Goal: Book appointment/travel/reservation

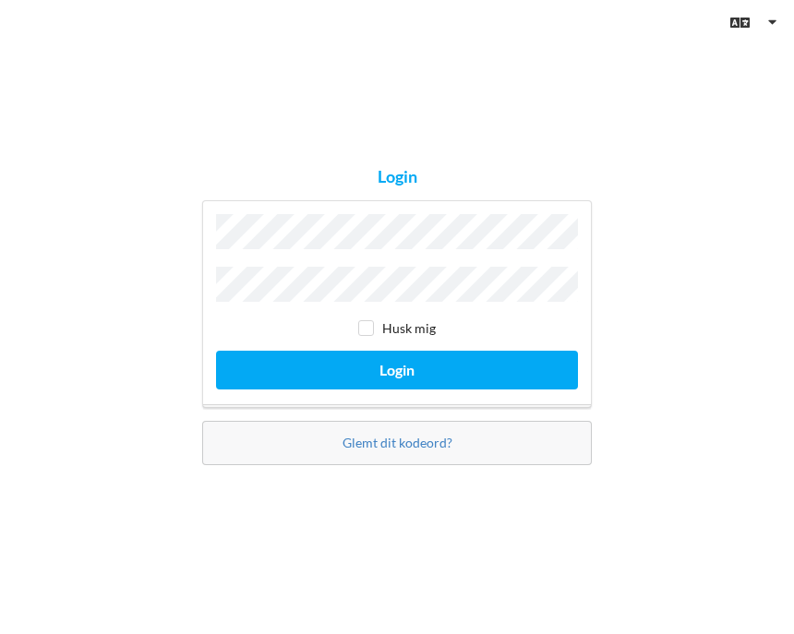
click at [397, 389] on button "Login" at bounding box center [397, 370] width 362 height 38
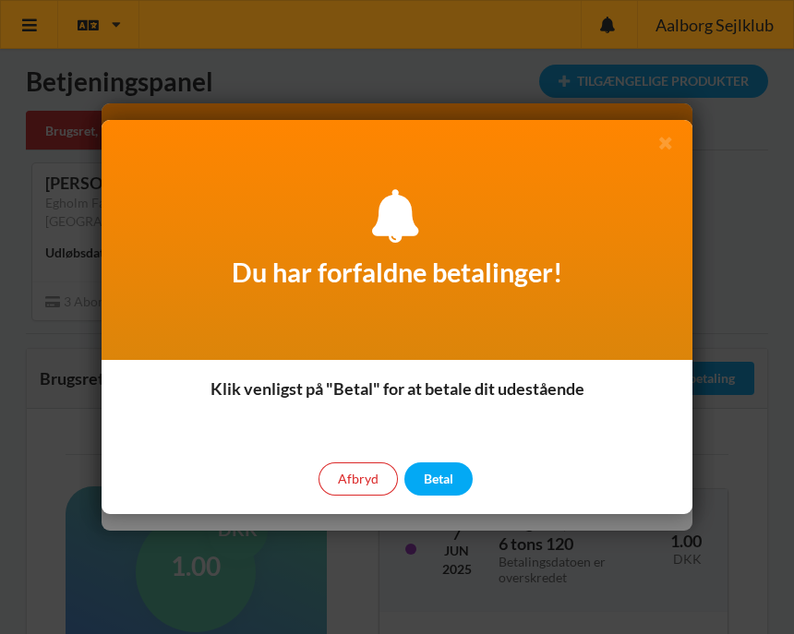
click at [451, 472] on div "Betal" at bounding box center [438, 479] width 68 height 33
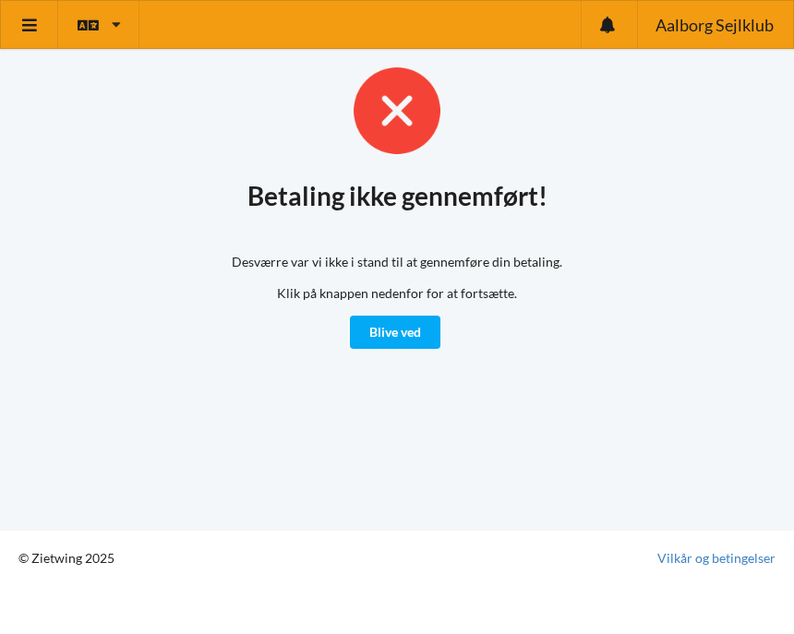
click at [112, 23] on icon at bounding box center [116, 25] width 9 height 14
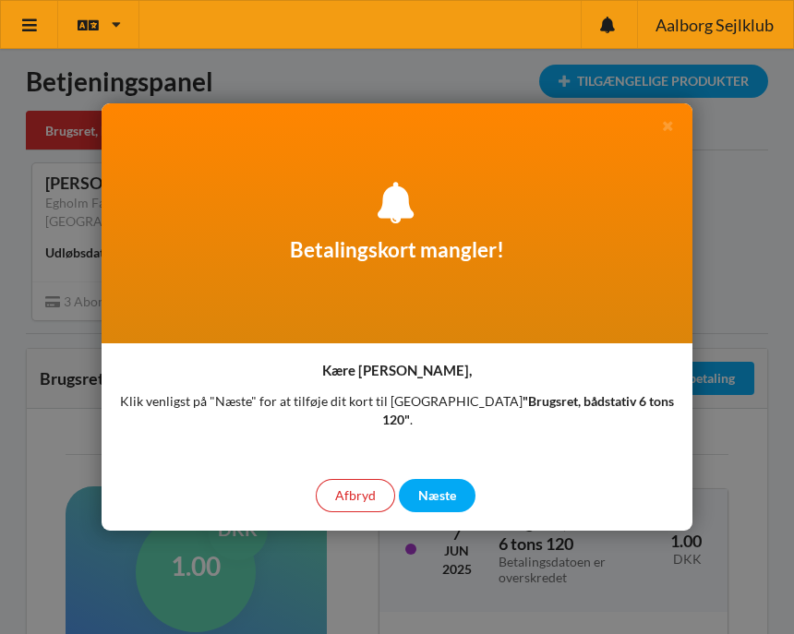
click at [442, 484] on div "Næste" at bounding box center [437, 495] width 77 height 33
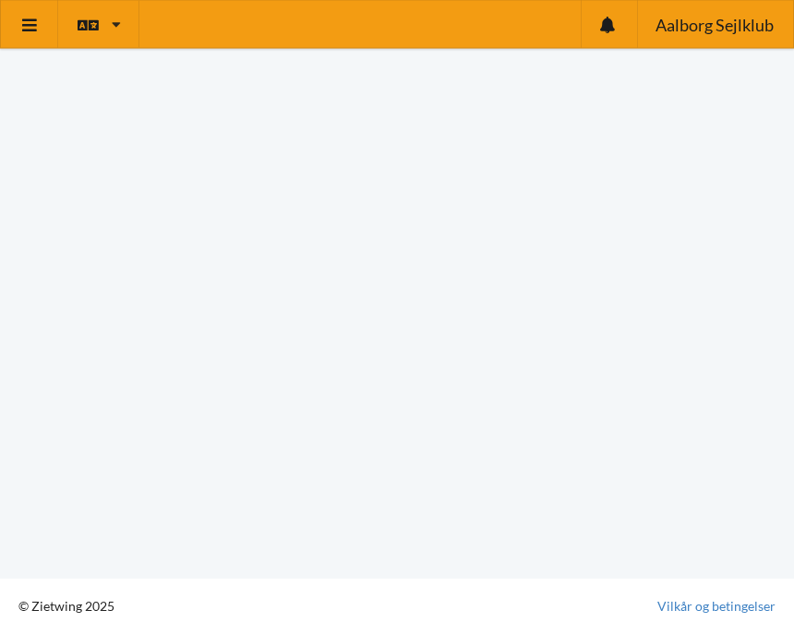
scroll to position [187, 0]
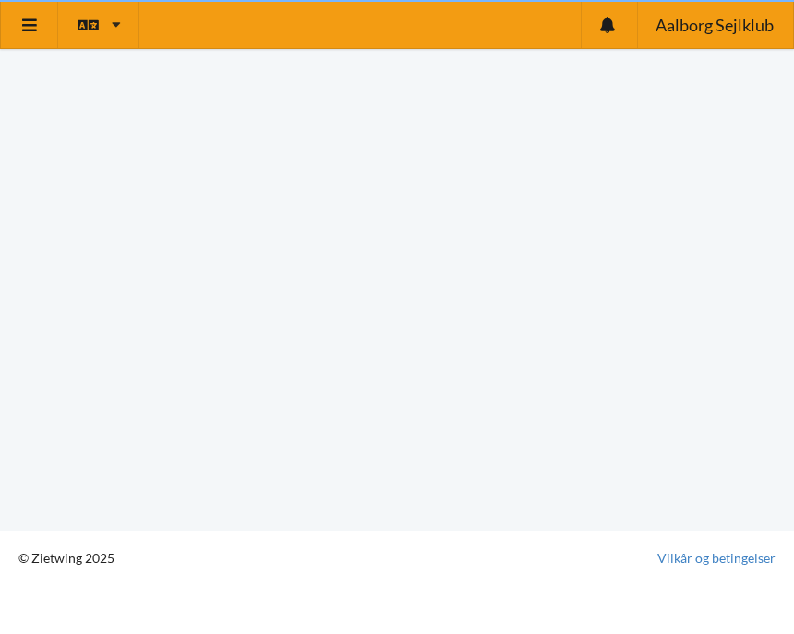
scroll to position [33, 0]
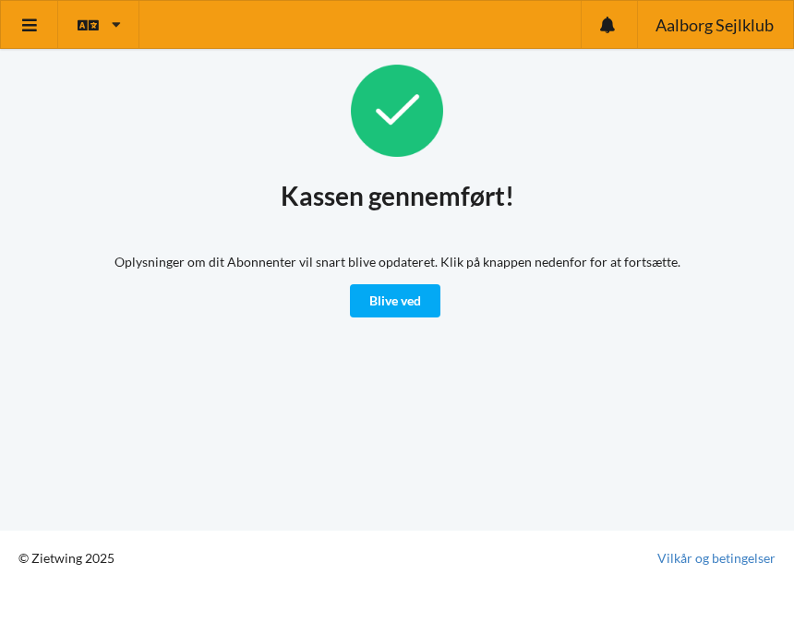
click at [412, 284] on link "Blive ved" at bounding box center [395, 300] width 90 height 33
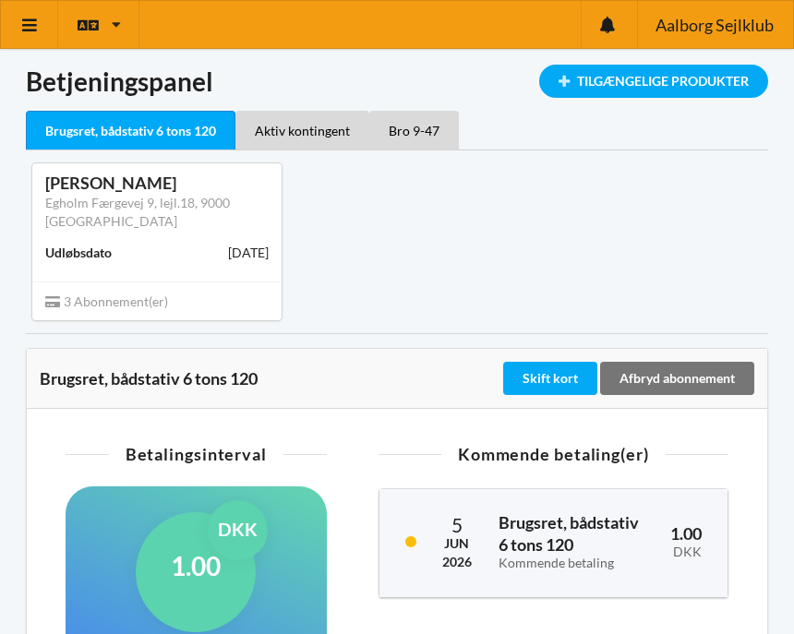
click at [35, 27] on icon at bounding box center [29, 25] width 19 height 17
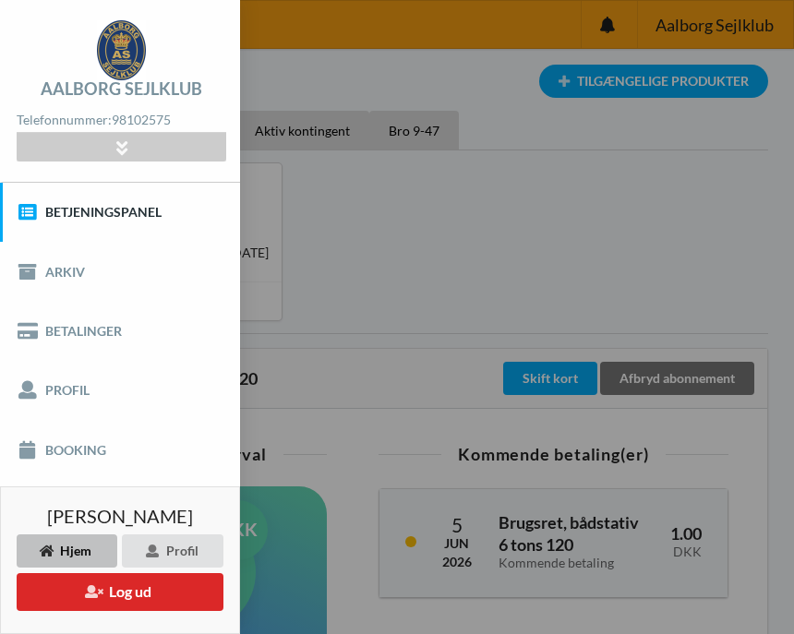
click at [71, 449] on link "Booking" at bounding box center [120, 449] width 240 height 59
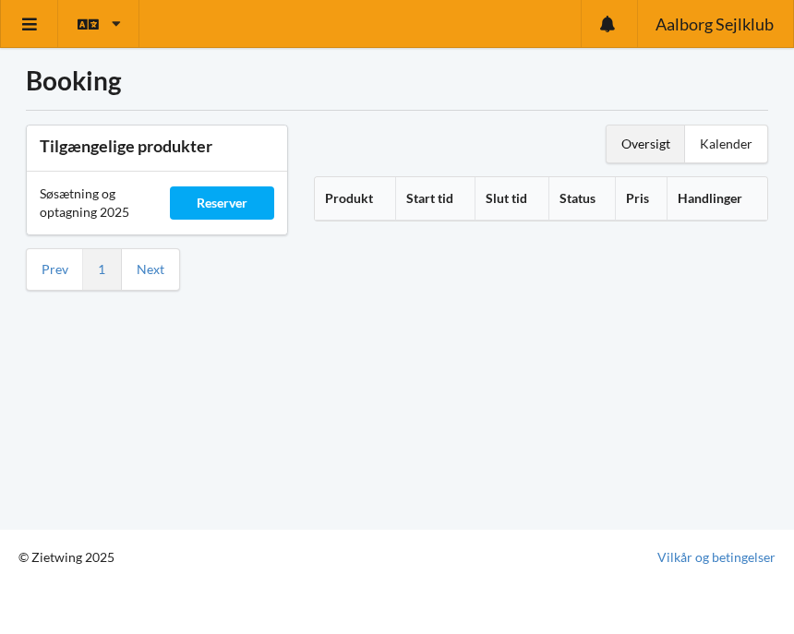
scroll to position [33, 0]
click at [163, 262] on link "Next" at bounding box center [151, 270] width 28 height 17
click at [730, 127] on div "Kalender" at bounding box center [726, 145] width 82 height 37
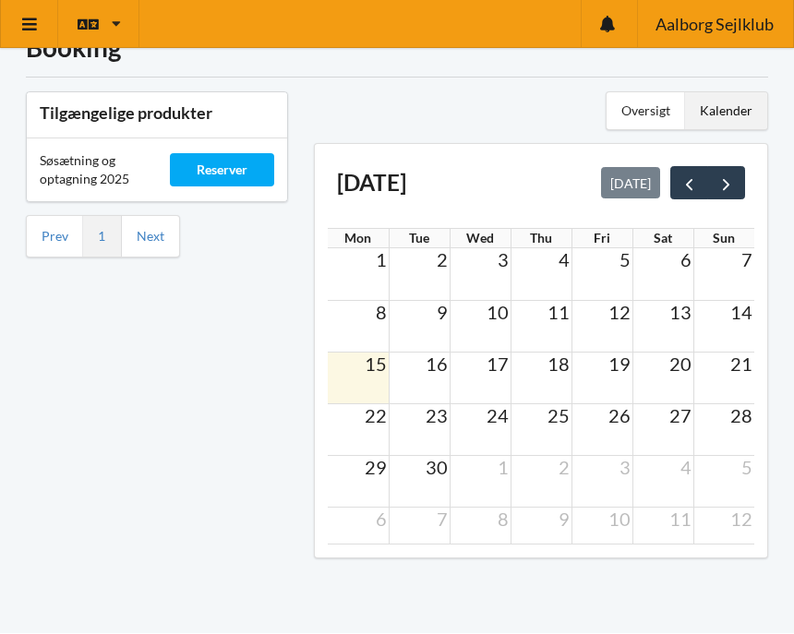
scroll to position [34, 0]
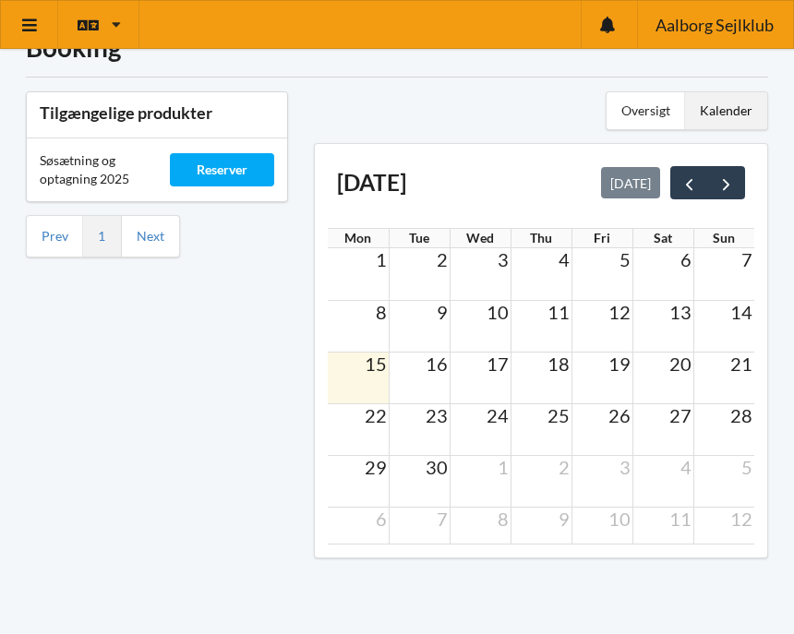
click at [501, 363] on span "17" at bounding box center [498, 364] width 26 height 22
click at [728, 185] on span "next" at bounding box center [726, 184] width 19 height 19
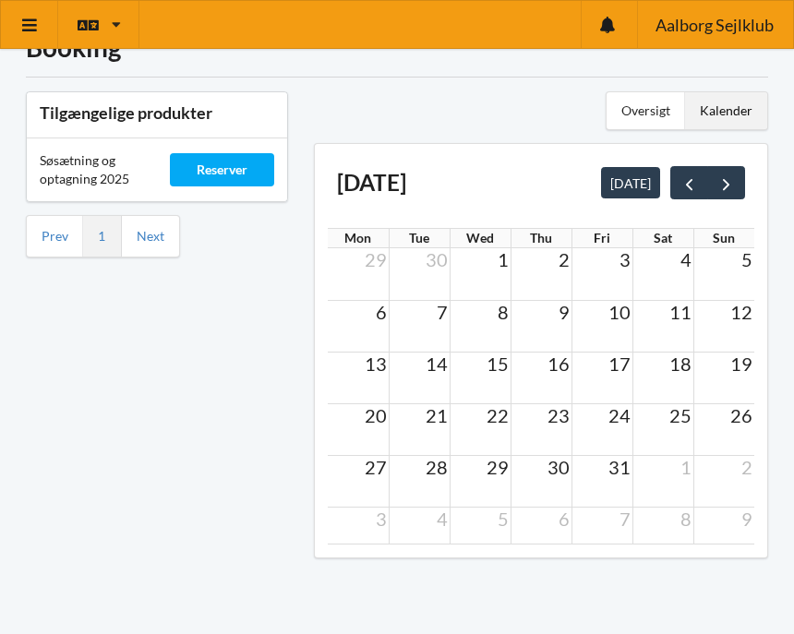
click at [684, 187] on span "prev" at bounding box center [689, 184] width 19 height 19
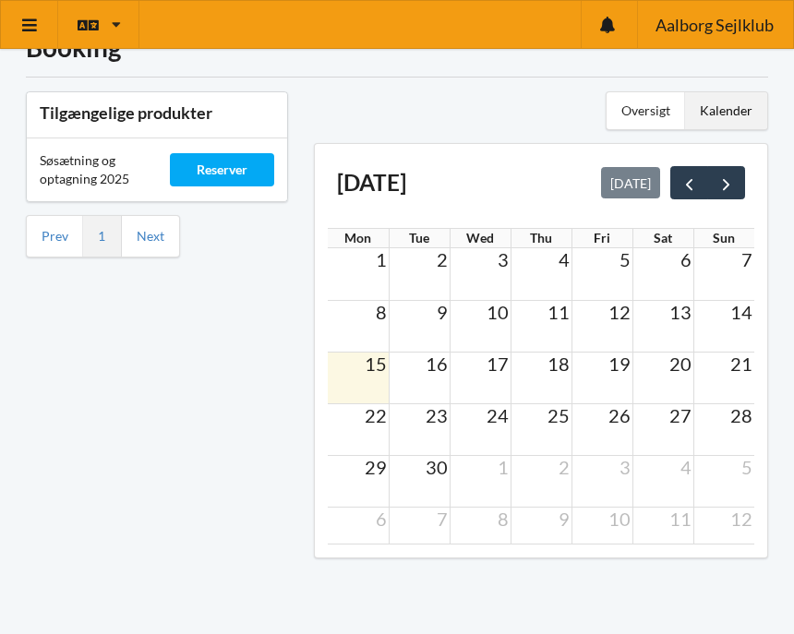
click at [433, 368] on span "16" at bounding box center [437, 364] width 26 height 22
click at [498, 364] on span "17" at bounding box center [498, 364] width 26 height 22
click at [230, 172] on div "Reserver" at bounding box center [222, 169] width 104 height 33
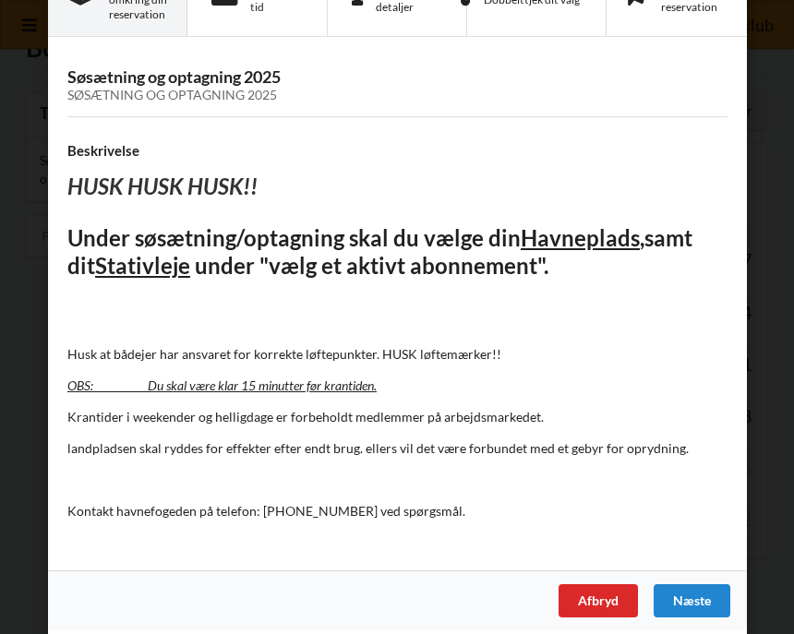
scroll to position [79, 0]
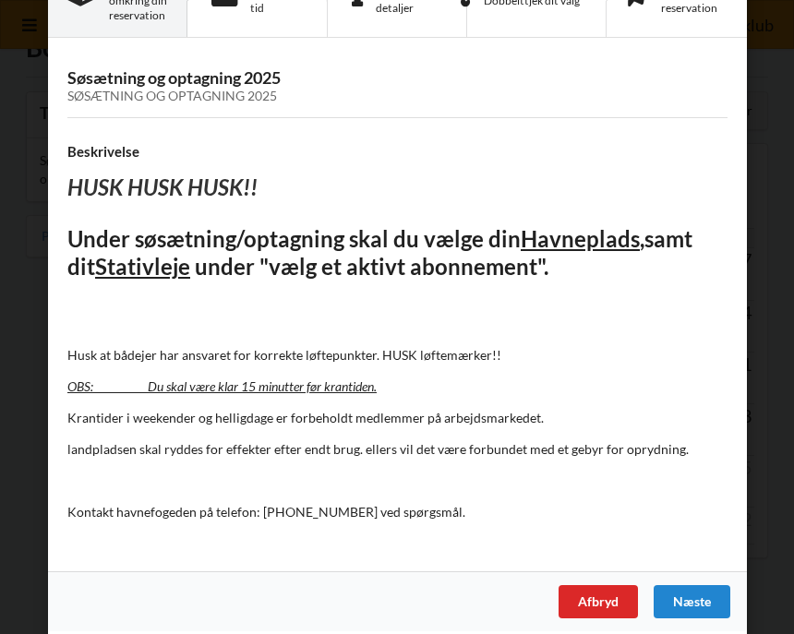
click at [695, 592] on div "Næste" at bounding box center [692, 601] width 77 height 33
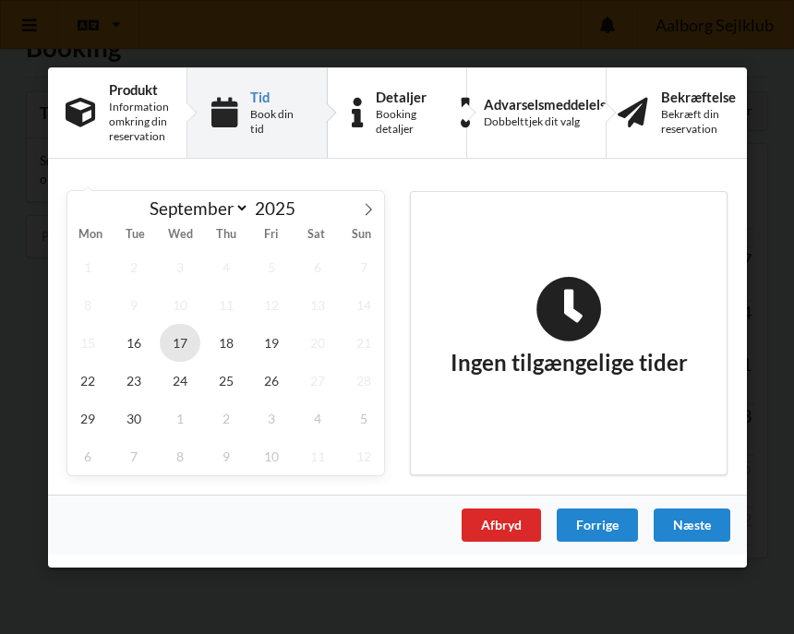
click at [187, 340] on span "17" at bounding box center [180, 342] width 42 height 38
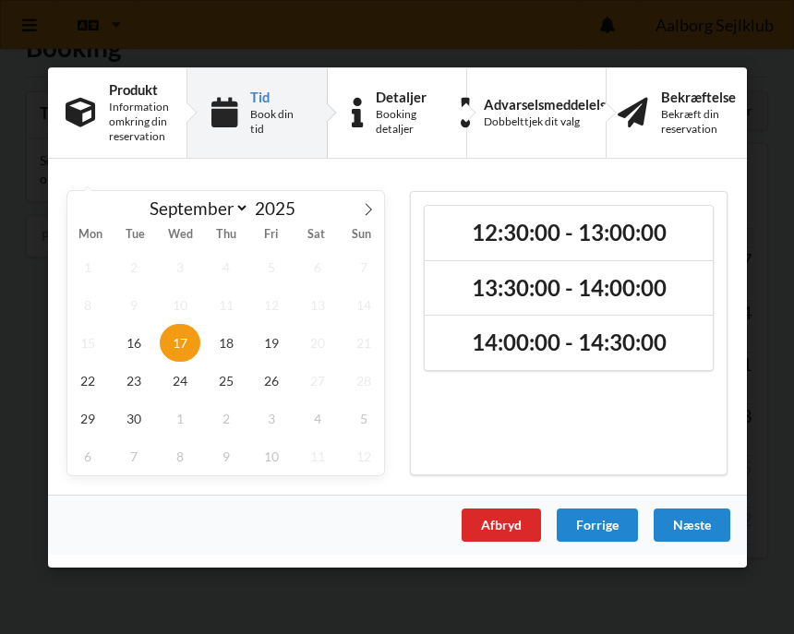
click at [633, 231] on h2 "12:30:00 - 13:00:00" at bounding box center [568, 232] width 261 height 29
click at [705, 525] on div "Næste" at bounding box center [692, 524] width 77 height 33
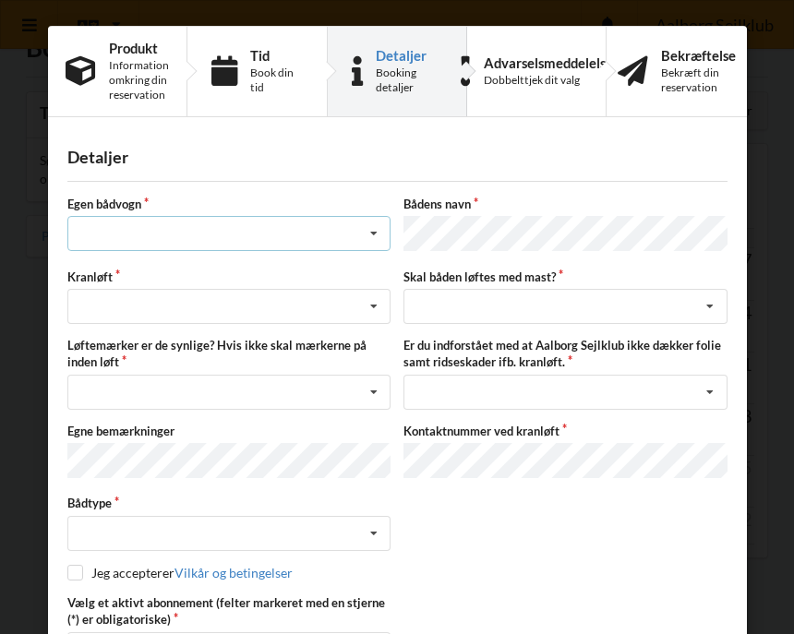
click at [368, 235] on icon at bounding box center [373, 234] width 28 height 34
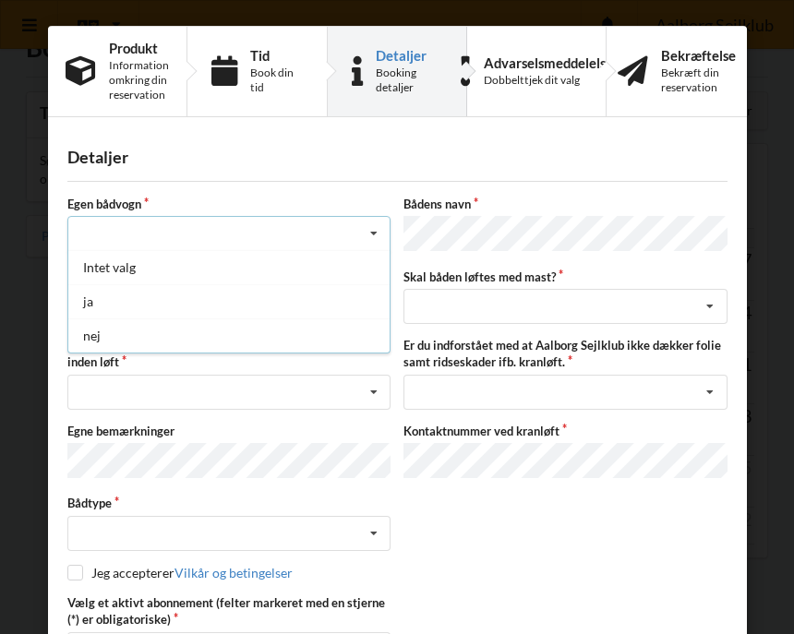
click at [100, 338] on div "nej" at bounding box center [228, 336] width 321 height 34
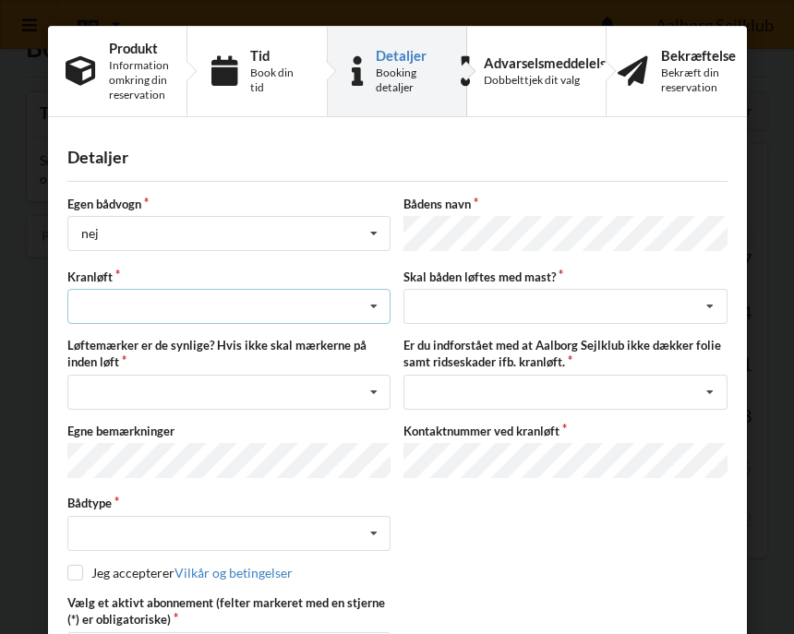
click at [373, 302] on icon at bounding box center [373, 307] width 28 height 34
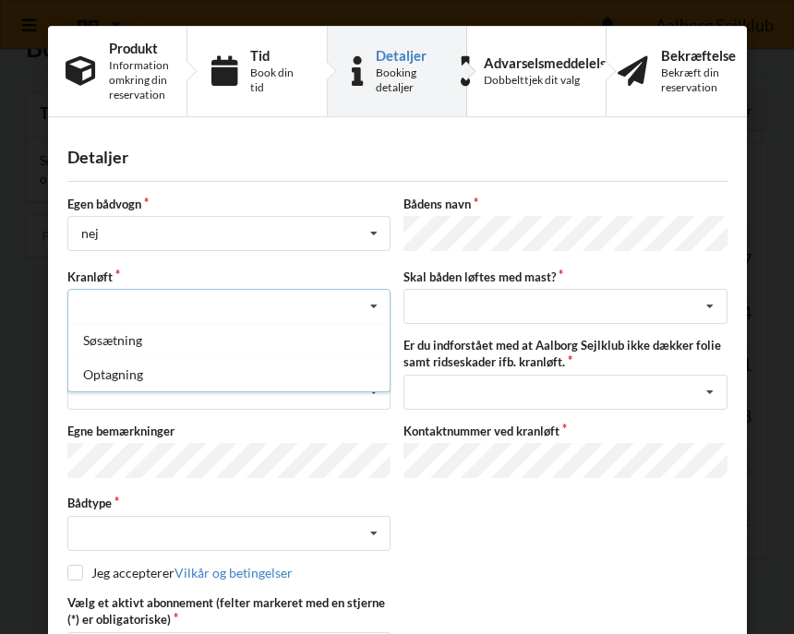
click at [145, 345] on div "Søsætning" at bounding box center [228, 340] width 321 height 34
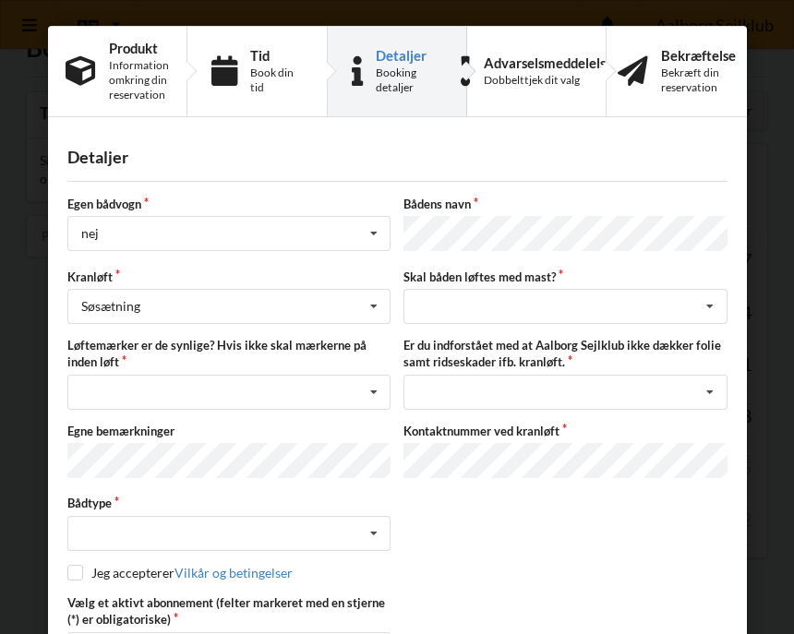
scroll to position [33, 0]
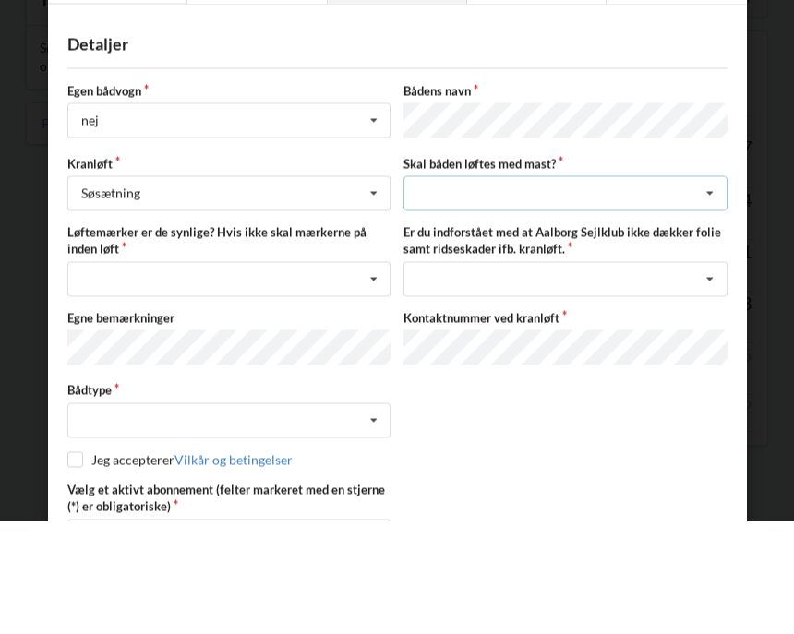
click at [702, 290] on icon at bounding box center [710, 307] width 28 height 34
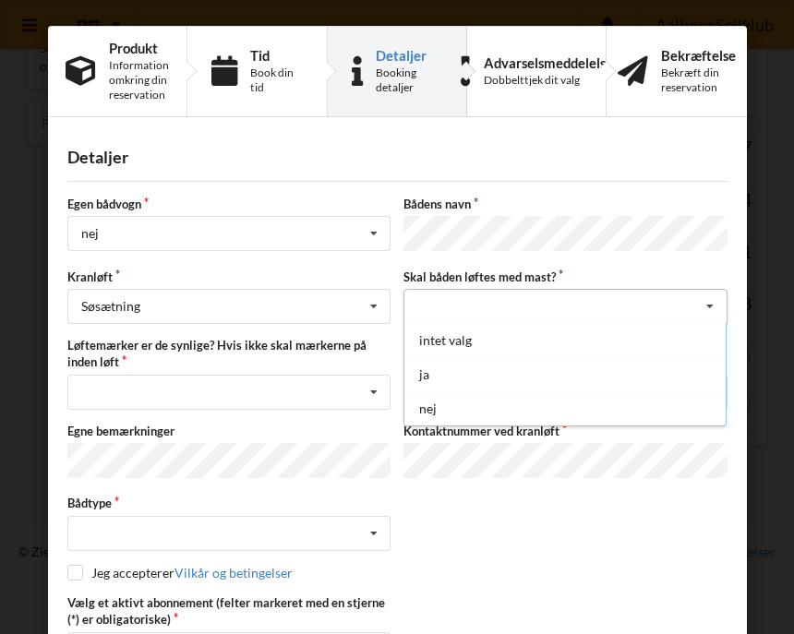
click at [468, 404] on div "nej" at bounding box center [564, 409] width 321 height 34
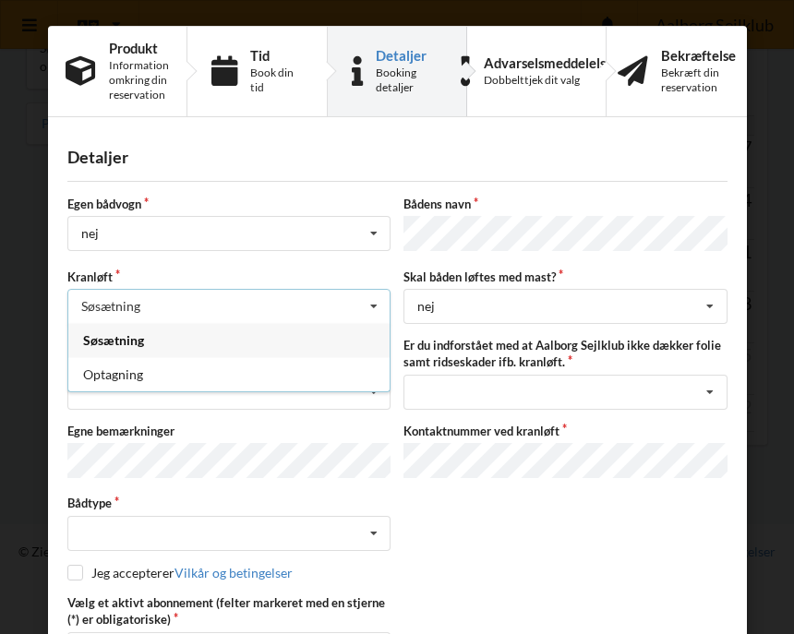
click at [246, 383] on div "Optagning" at bounding box center [228, 374] width 321 height 34
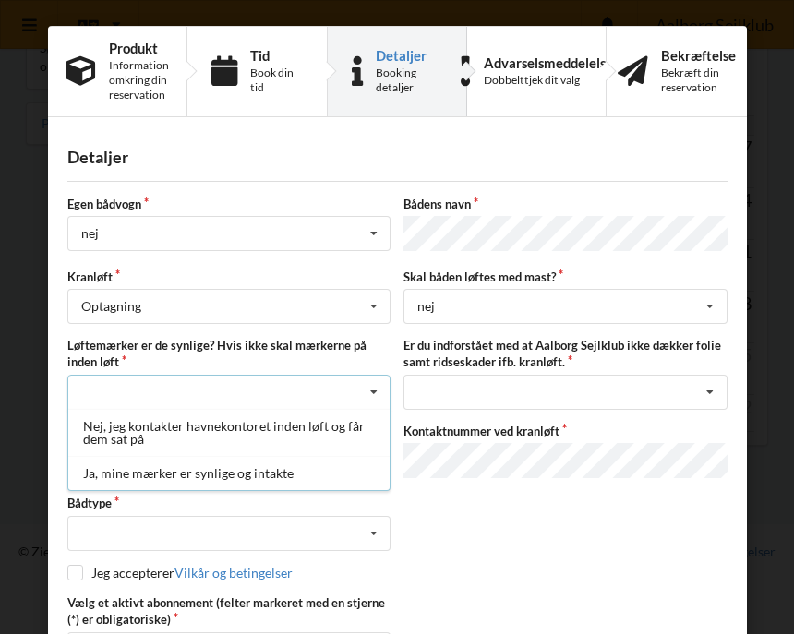
click at [216, 474] on div "Ja, mine mærker er synlige og intakte" at bounding box center [228, 473] width 321 height 34
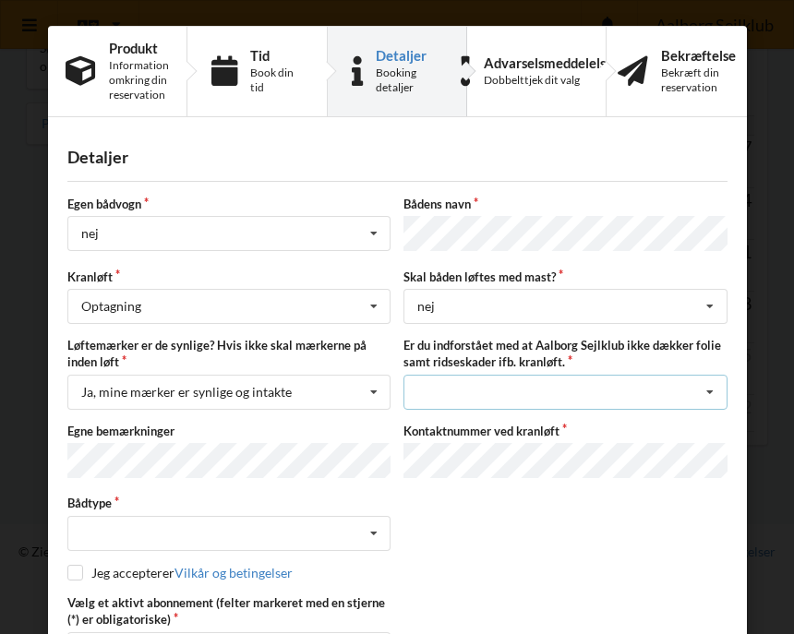
click at [707, 385] on icon at bounding box center [710, 393] width 28 height 34
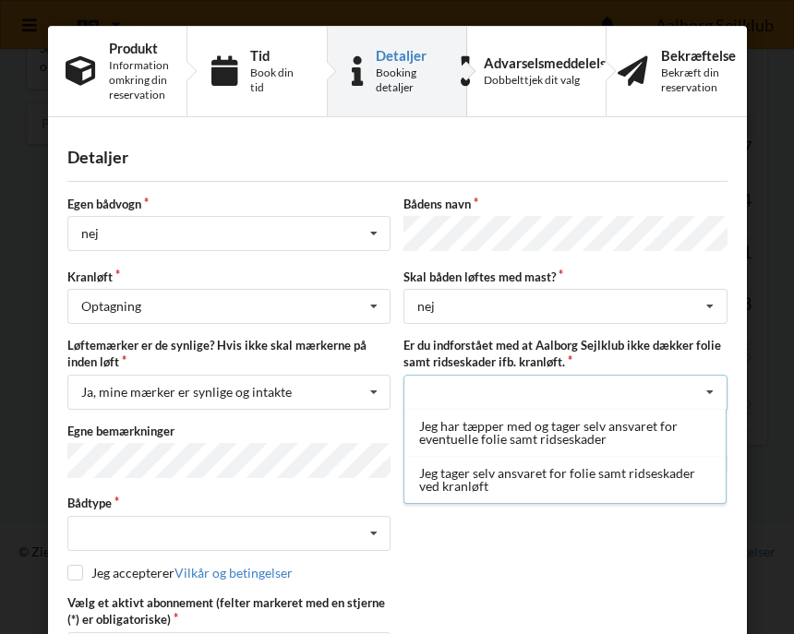
click at [645, 429] on div "Jeg har tæpper med og tager selv ansvaret for eventuelle folie samt ridseskader" at bounding box center [564, 432] width 321 height 47
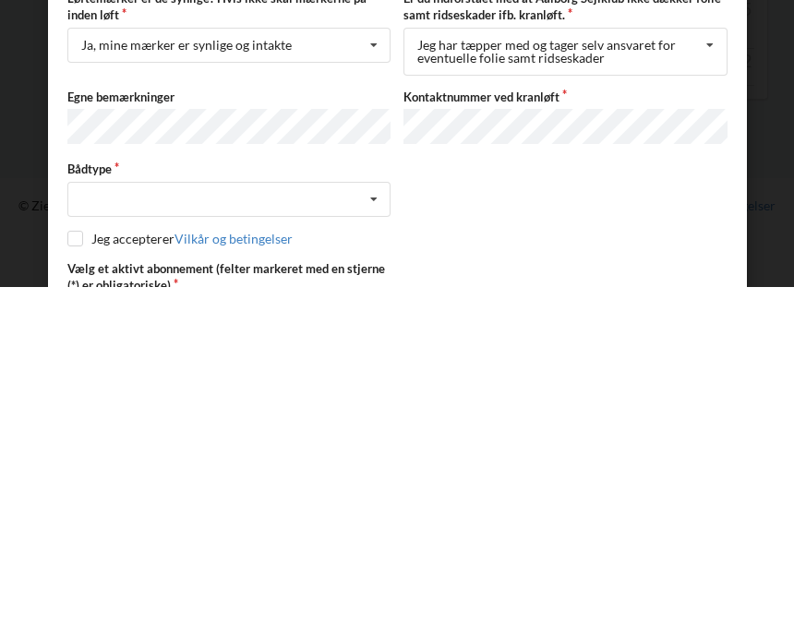
scroll to position [1, 0]
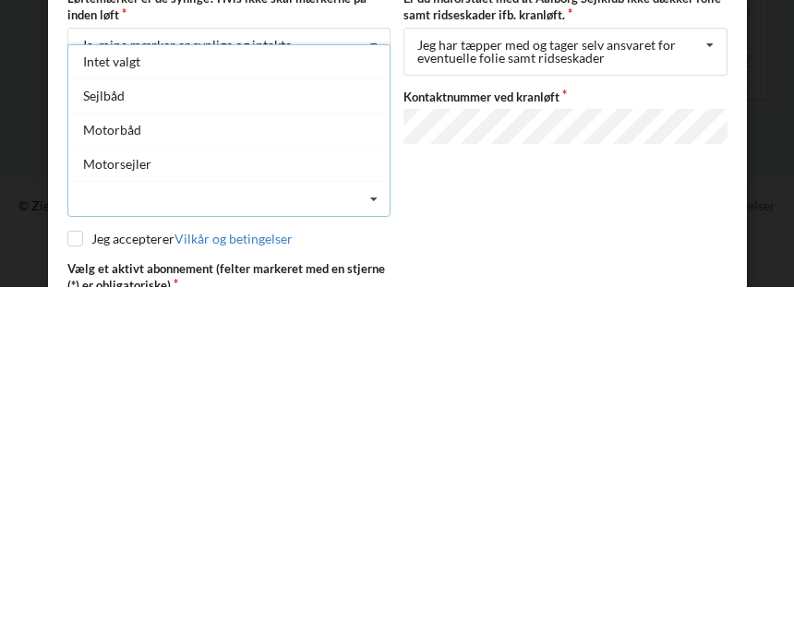
click at [119, 426] on div "Sejlbåd" at bounding box center [228, 443] width 321 height 34
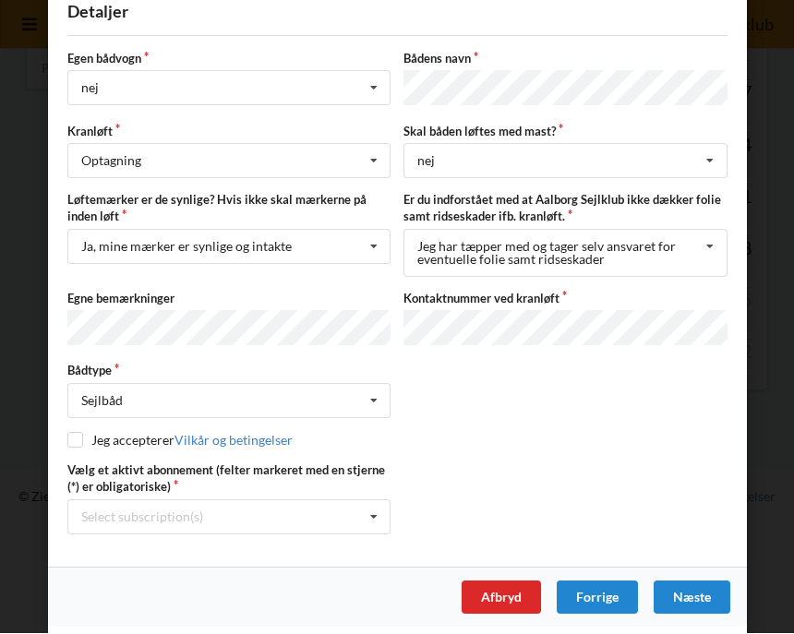
scroll to position [144, 0]
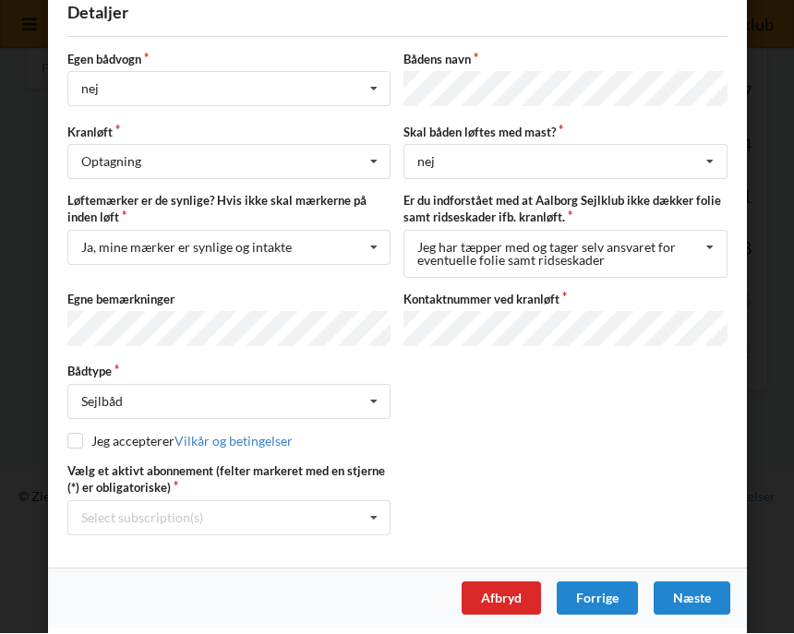
click at [78, 440] on input "checkbox" at bounding box center [75, 442] width 16 height 16
checkbox input "true"
click at [375, 507] on icon at bounding box center [373, 519] width 28 height 34
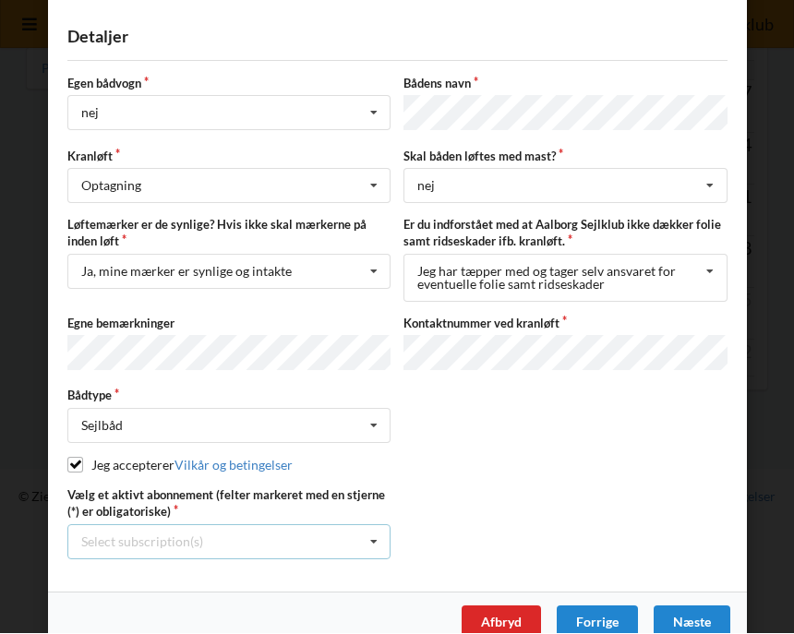
scroll to position [118, 0]
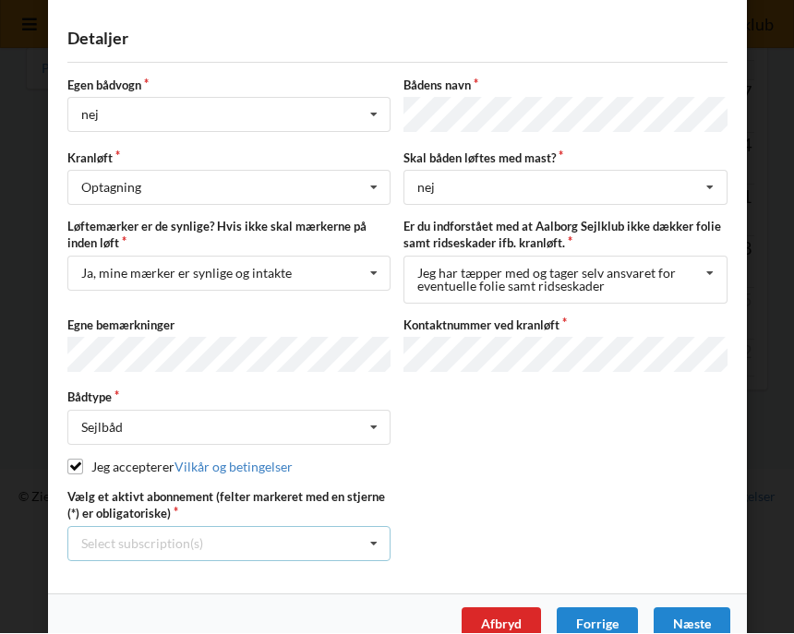
click at [385, 528] on icon at bounding box center [373, 545] width 28 height 34
click at [375, 537] on icon at bounding box center [373, 545] width 28 height 34
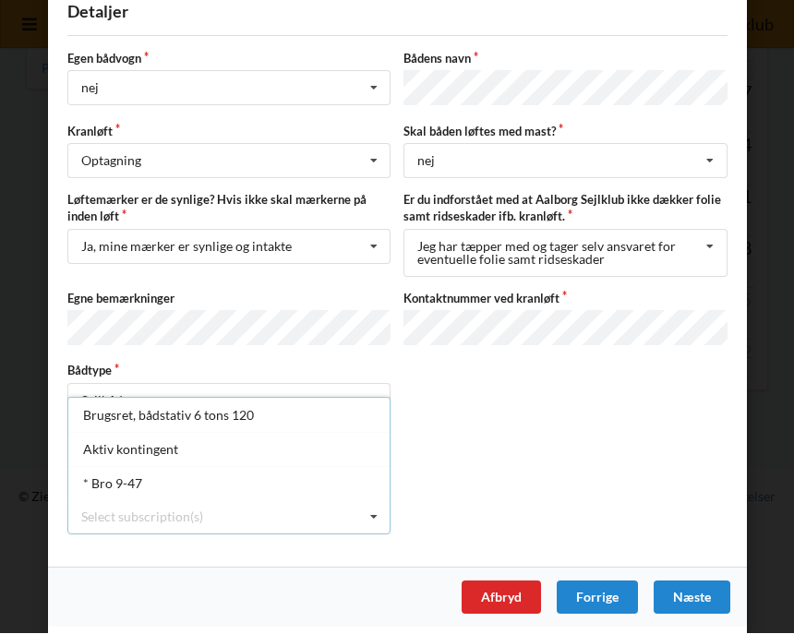
scroll to position [144, 0]
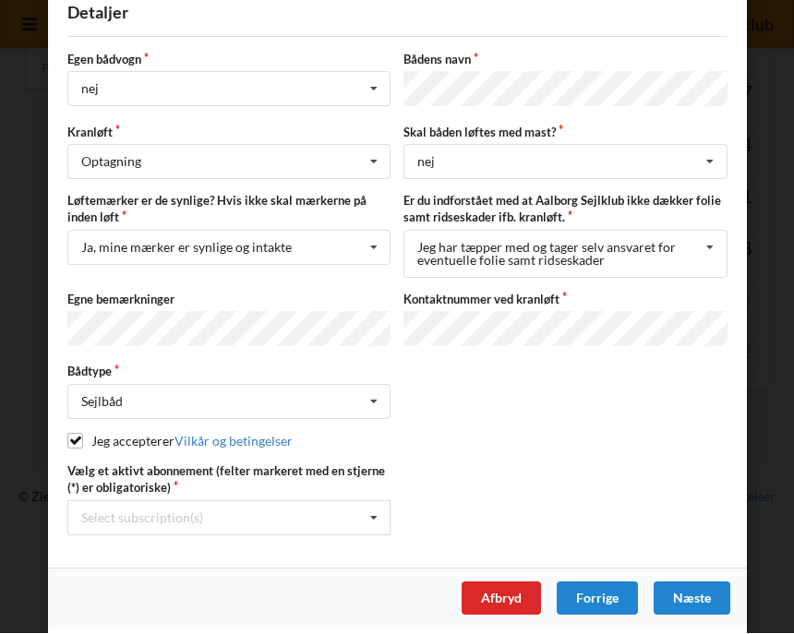
click at [693, 595] on div "Næste" at bounding box center [692, 599] width 77 height 33
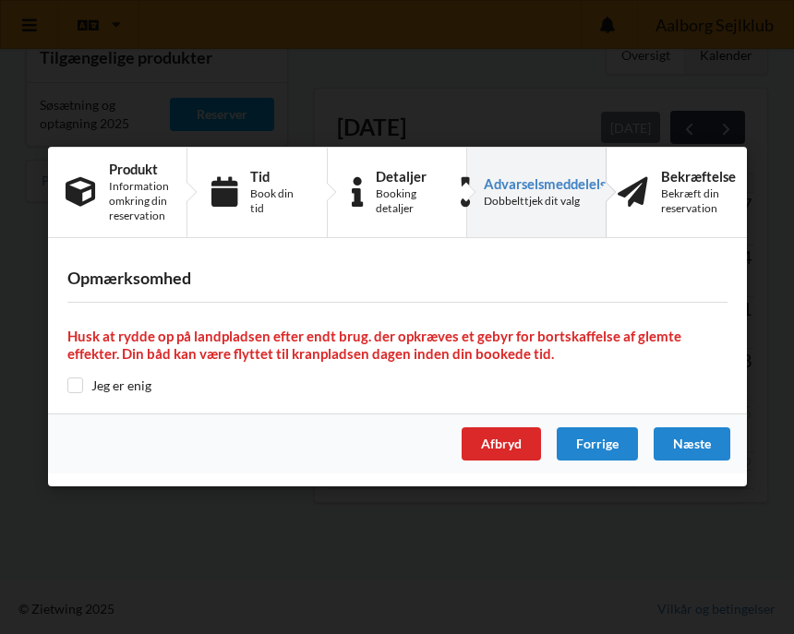
click at [82, 384] on input "checkbox" at bounding box center [75, 386] width 16 height 16
checkbox input "true"
click at [700, 439] on div "Næste" at bounding box center [692, 444] width 77 height 33
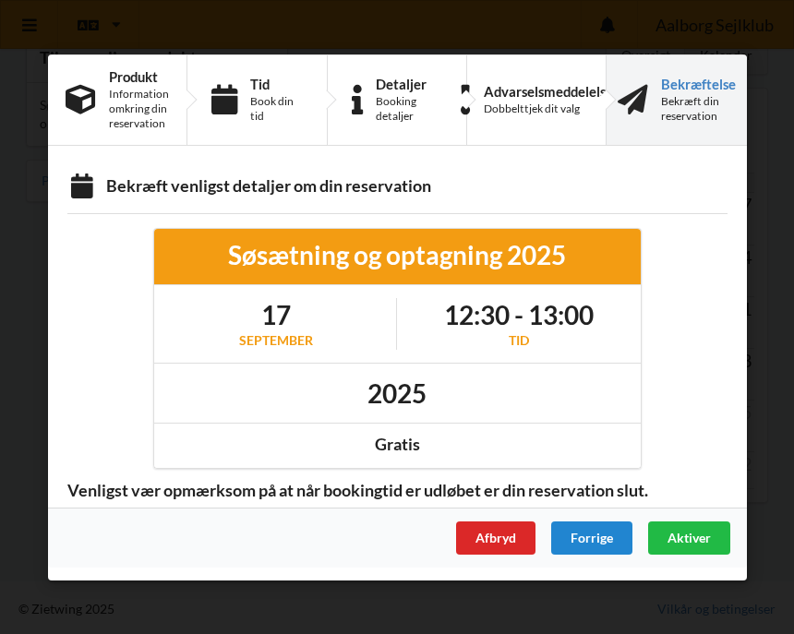
click at [693, 537] on span "Aktiver" at bounding box center [689, 537] width 43 height 16
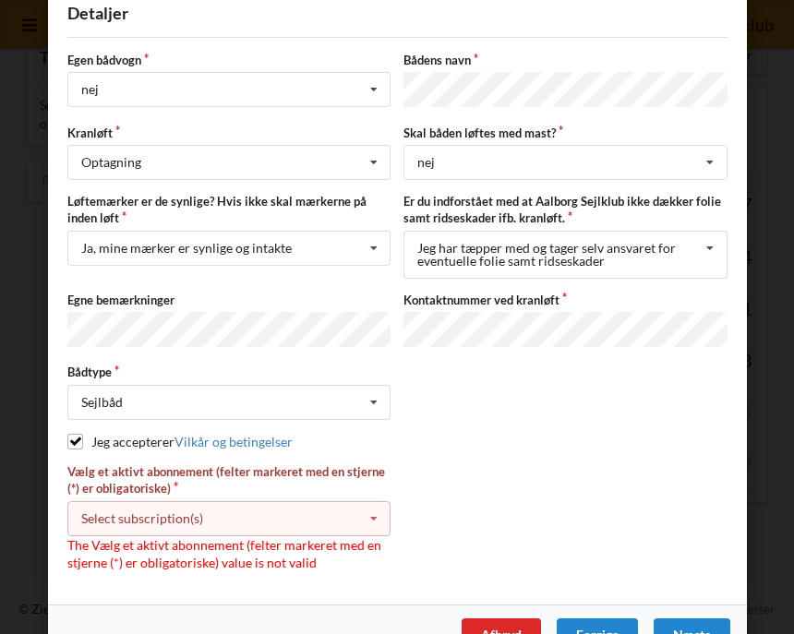
click at [380, 507] on icon at bounding box center [373, 519] width 28 height 34
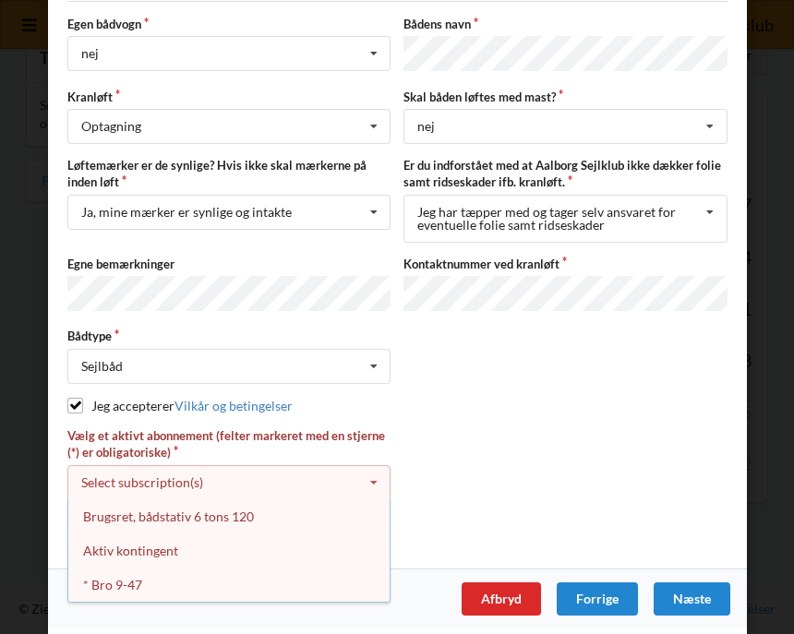
scroll to position [179, 0]
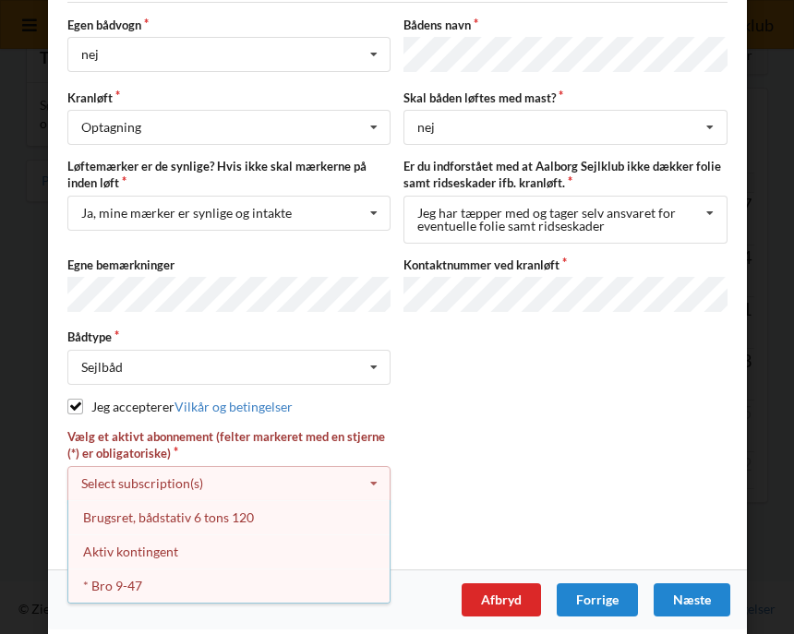
click at [270, 507] on div "Brugsret, bådstativ 6 tons 120" at bounding box center [228, 518] width 321 height 34
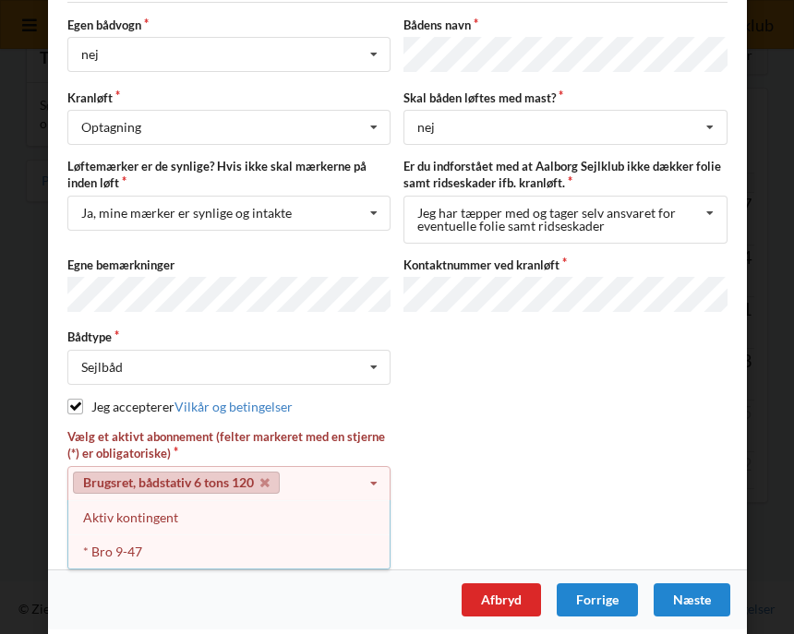
click at [707, 584] on div "Næste" at bounding box center [692, 600] width 77 height 33
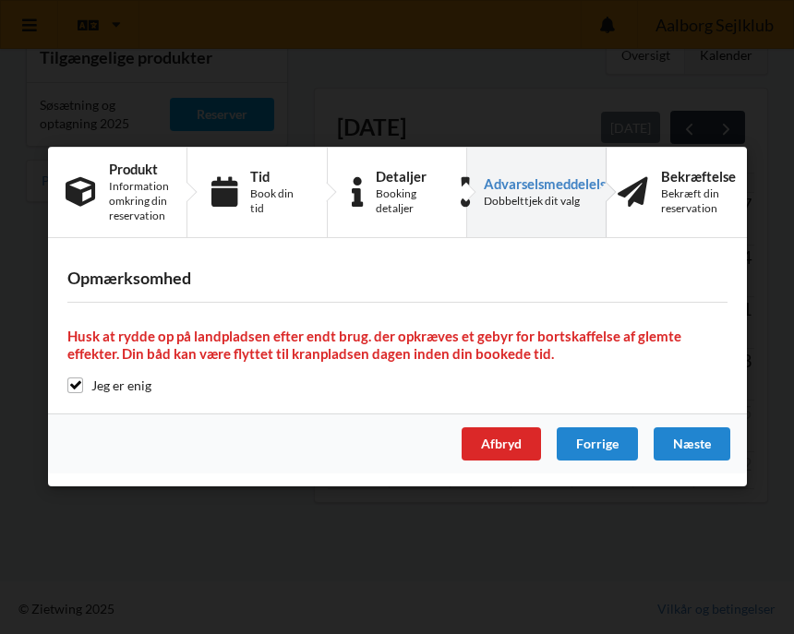
click at [697, 446] on div "Næste" at bounding box center [692, 444] width 77 height 33
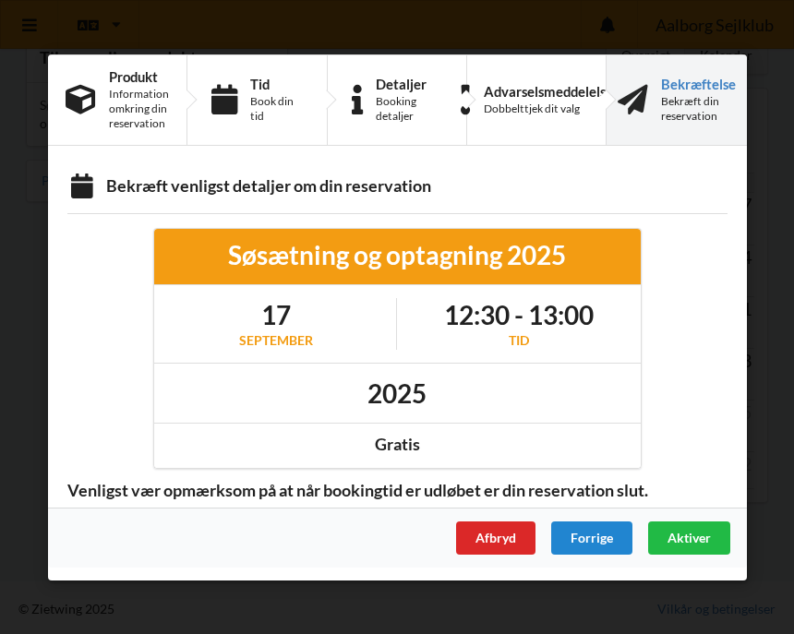
click at [405, 182] on div "Bekræft venligst detaljer om din reservation" at bounding box center [397, 187] width 660 height 25
click at [691, 537] on span "Aktiver" at bounding box center [689, 537] width 43 height 16
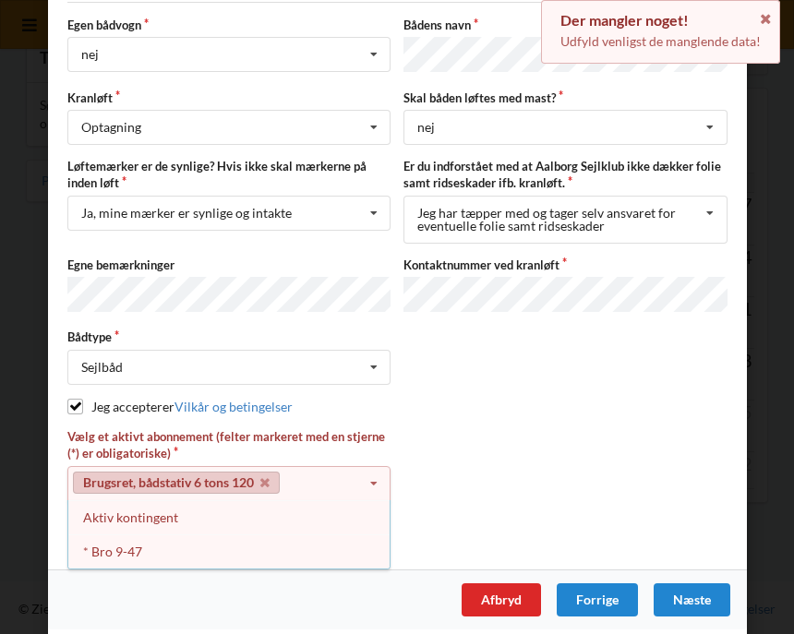
scroll to position [166, 0]
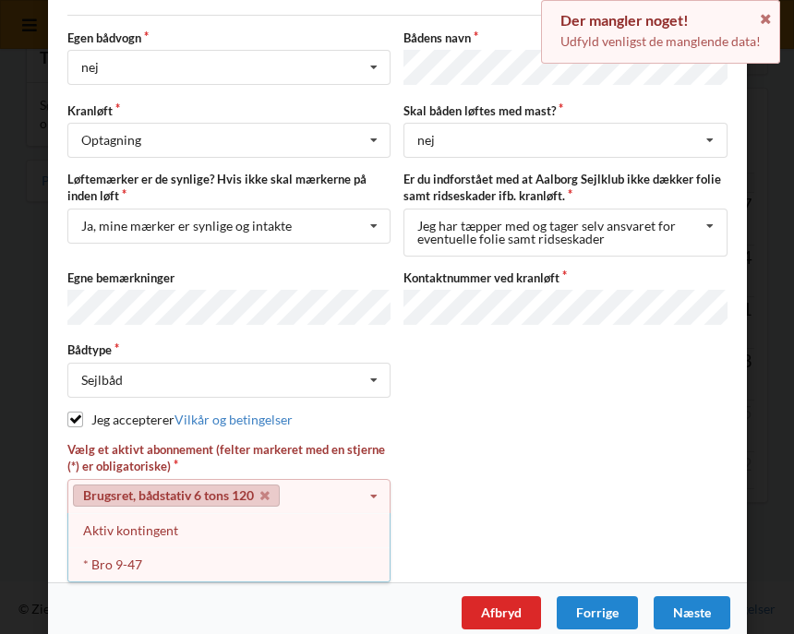
click at [173, 529] on div "Aktiv kontingent" at bounding box center [228, 530] width 321 height 34
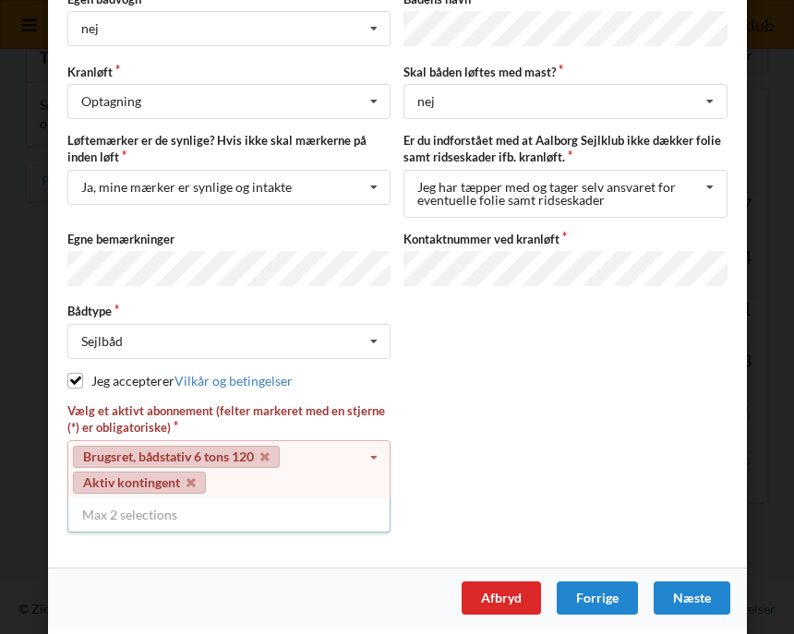
scroll to position [203, 0]
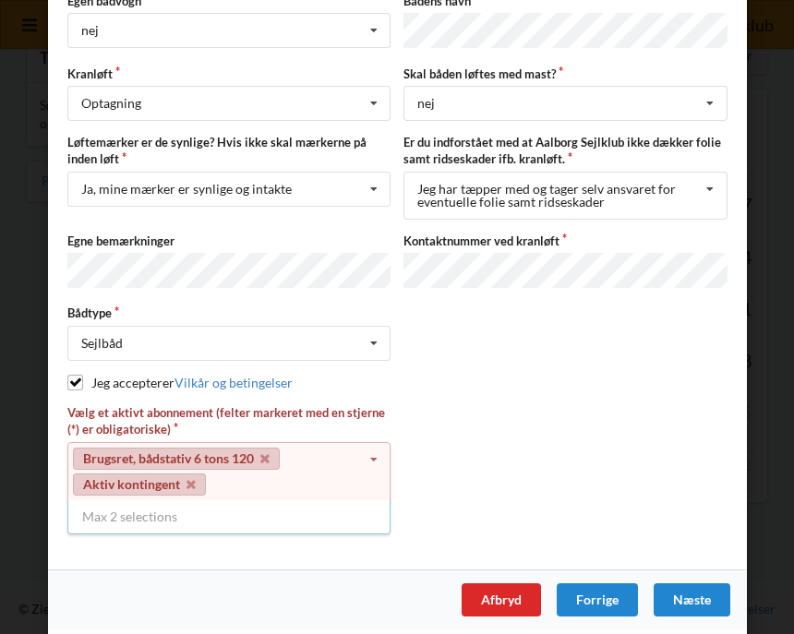
click at [708, 596] on div "Næste" at bounding box center [692, 600] width 77 height 33
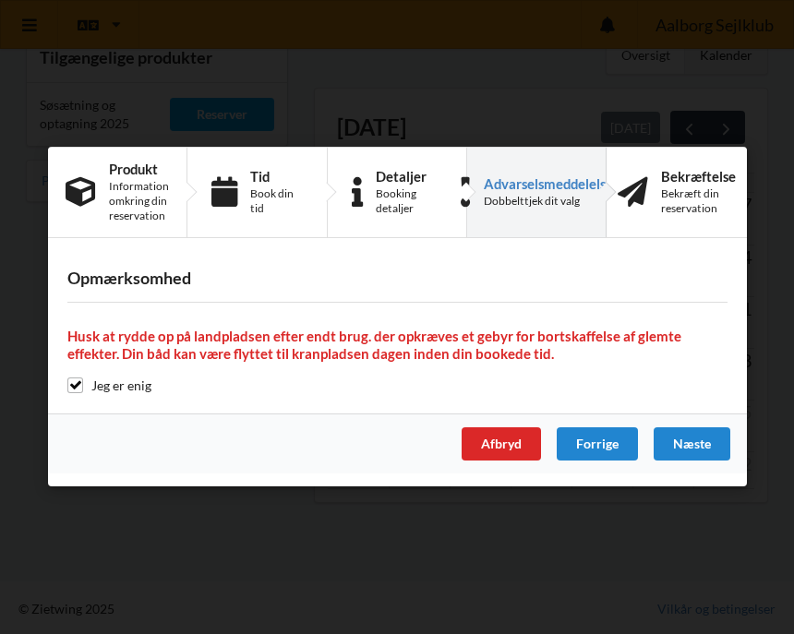
click at [701, 447] on div "Næste" at bounding box center [692, 444] width 77 height 33
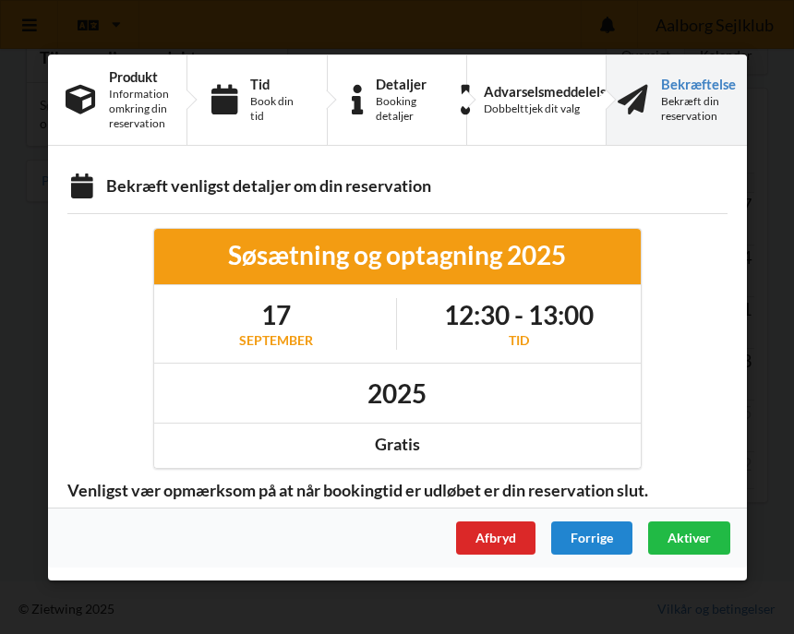
click at [707, 534] on span "Aktiver" at bounding box center [689, 537] width 43 height 16
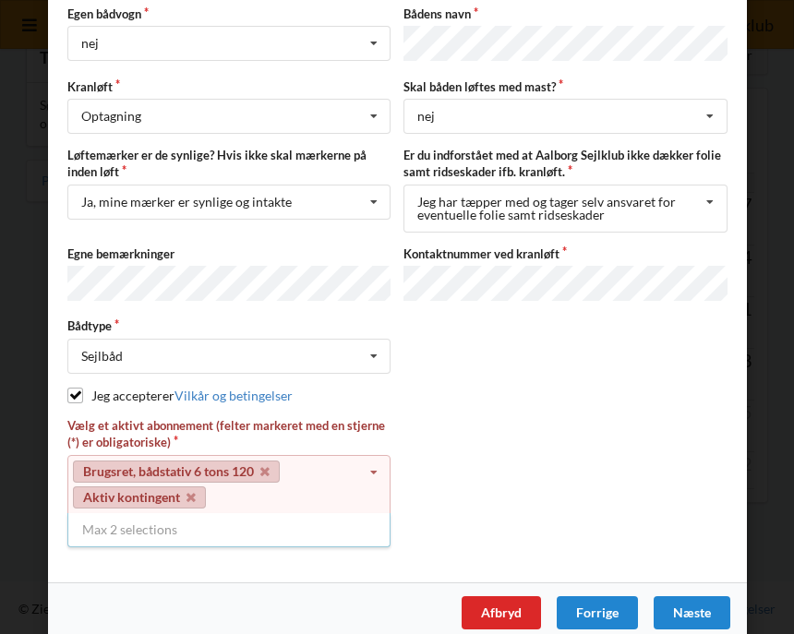
click at [377, 464] on icon at bounding box center [373, 473] width 28 height 34
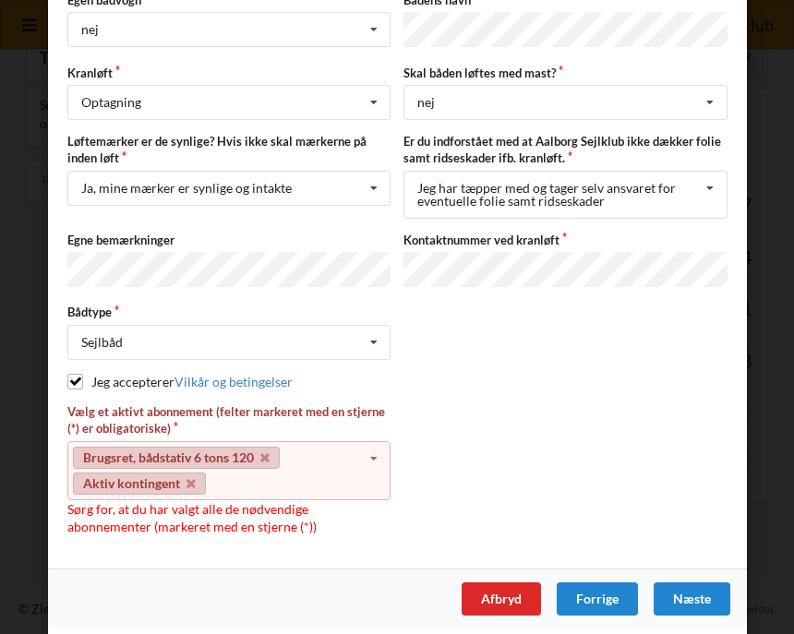
scroll to position [203, 0]
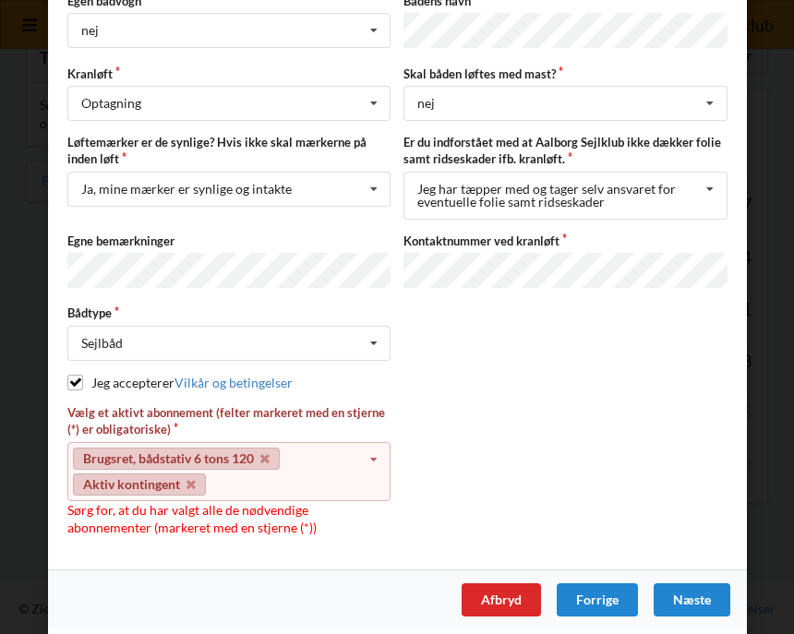
click at [697, 592] on div "Næste" at bounding box center [692, 600] width 77 height 33
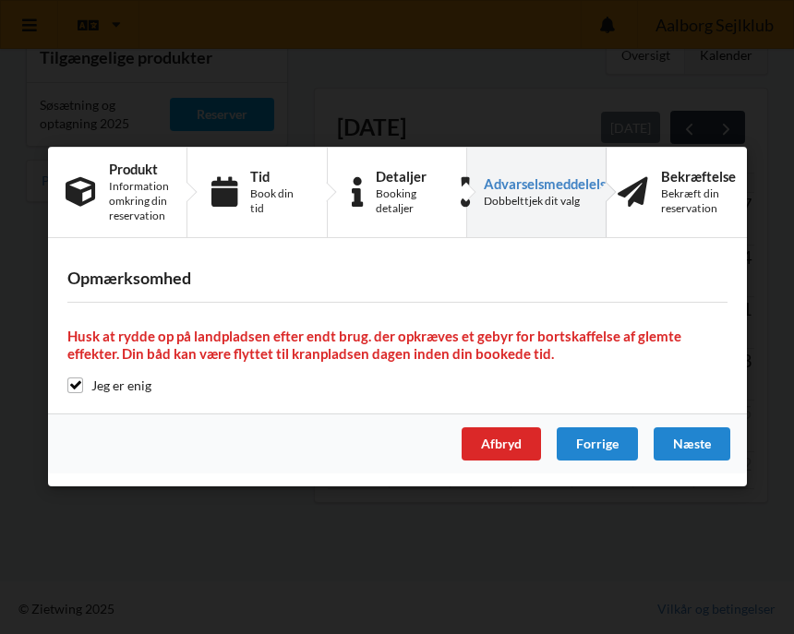
click at [696, 440] on div "Næste" at bounding box center [692, 444] width 77 height 33
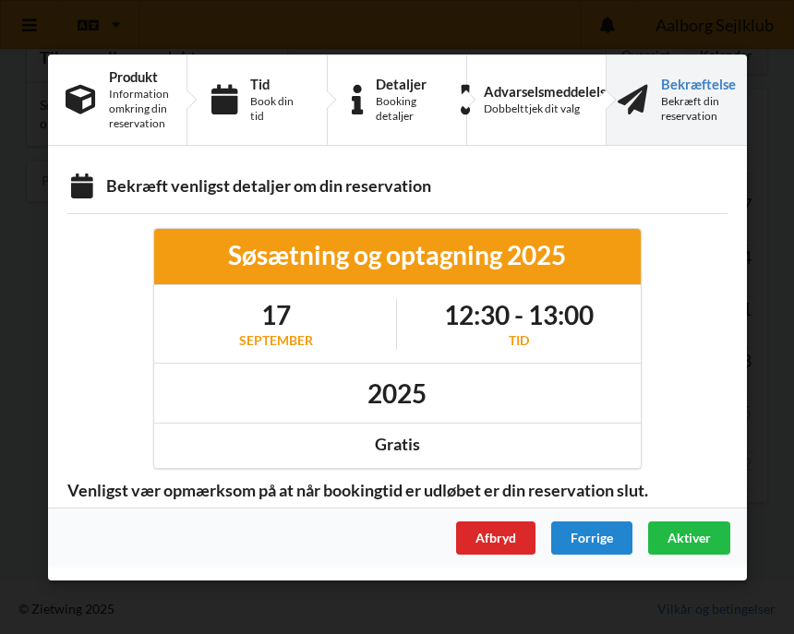
click at [706, 534] on span "Aktiver" at bounding box center [689, 537] width 43 height 16
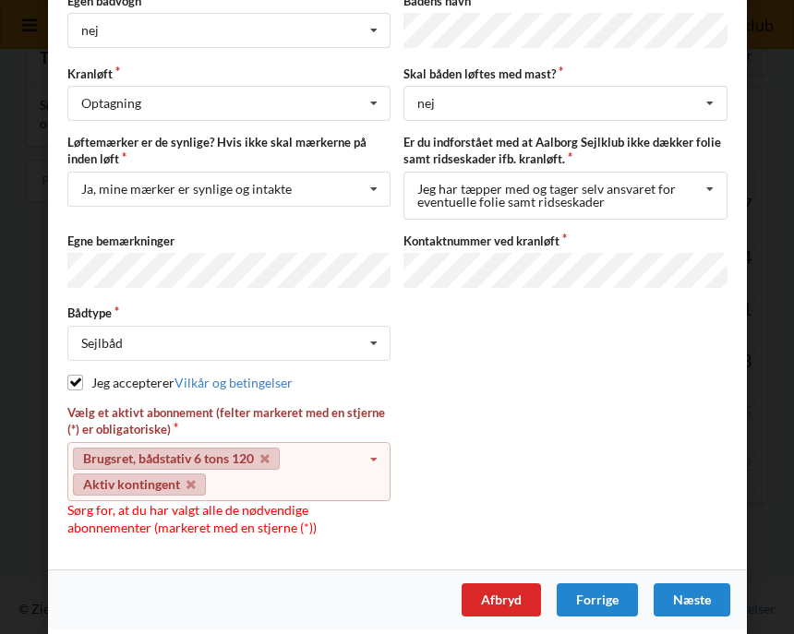
click at [374, 452] on icon at bounding box center [373, 460] width 28 height 34
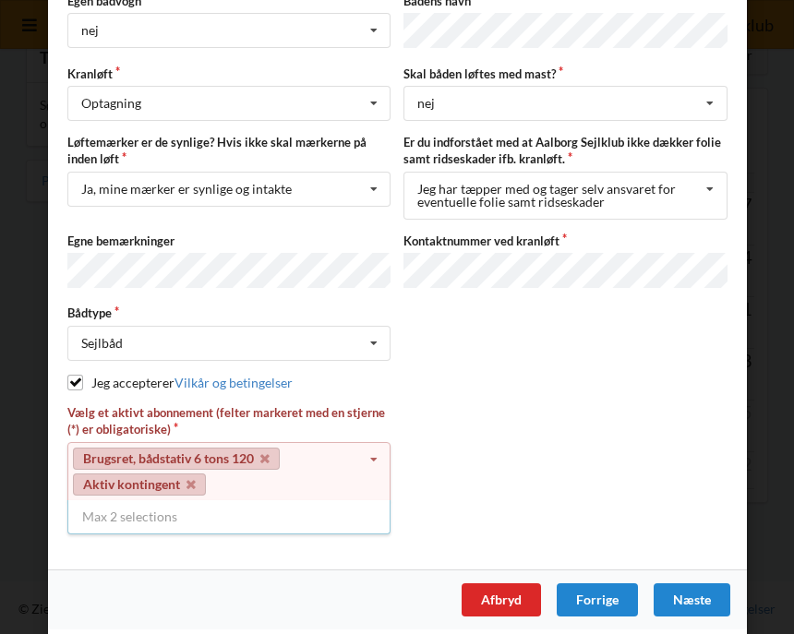
click at [142, 513] on div "Max 2 selections" at bounding box center [228, 517] width 323 height 33
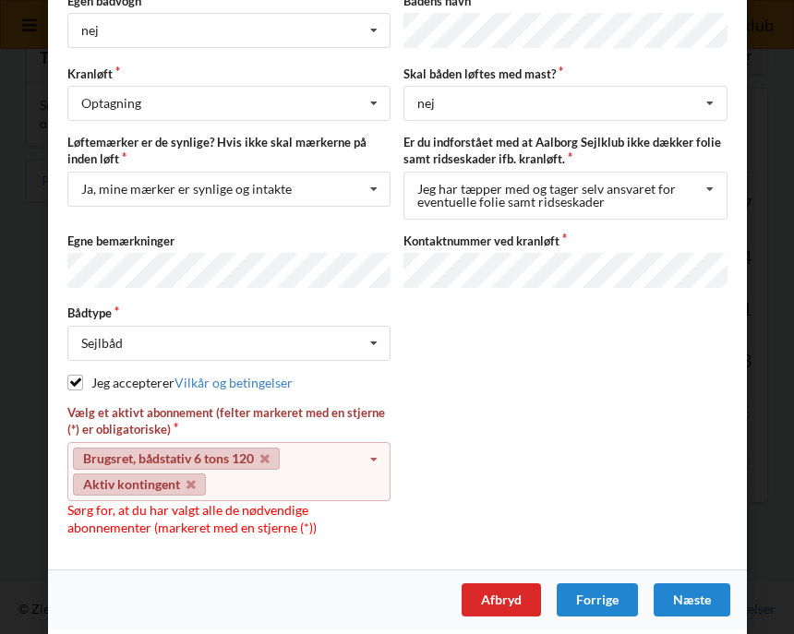
click at [384, 448] on icon at bounding box center [373, 460] width 28 height 34
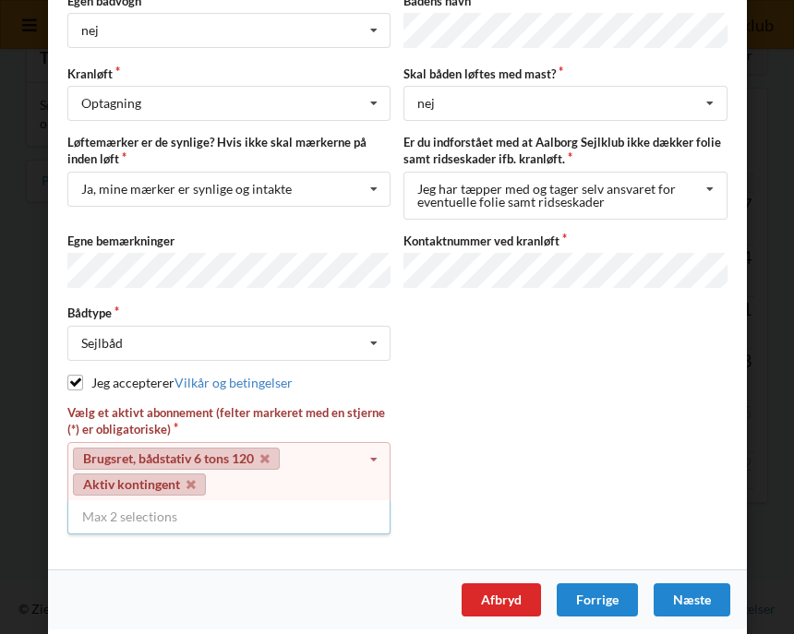
click at [269, 453] on icon at bounding box center [263, 459] width 9 height 12
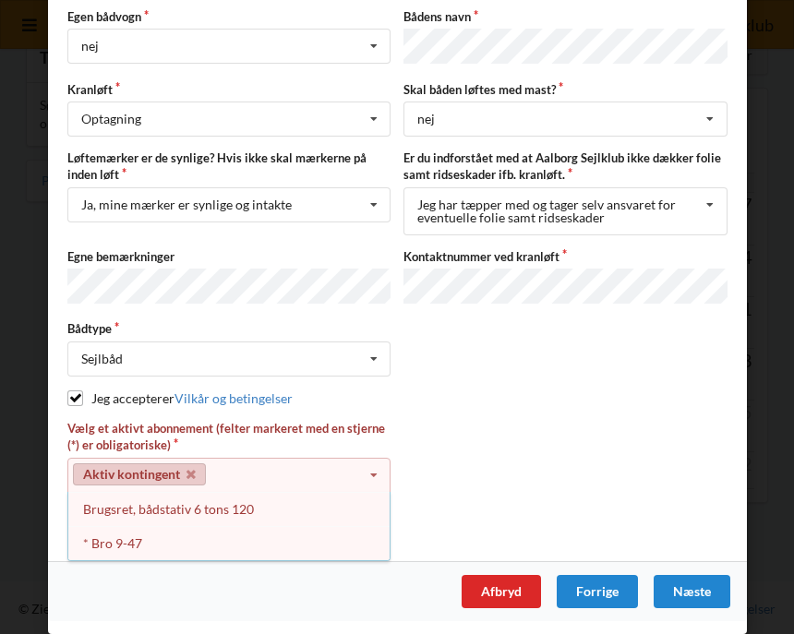
scroll to position [179, 0]
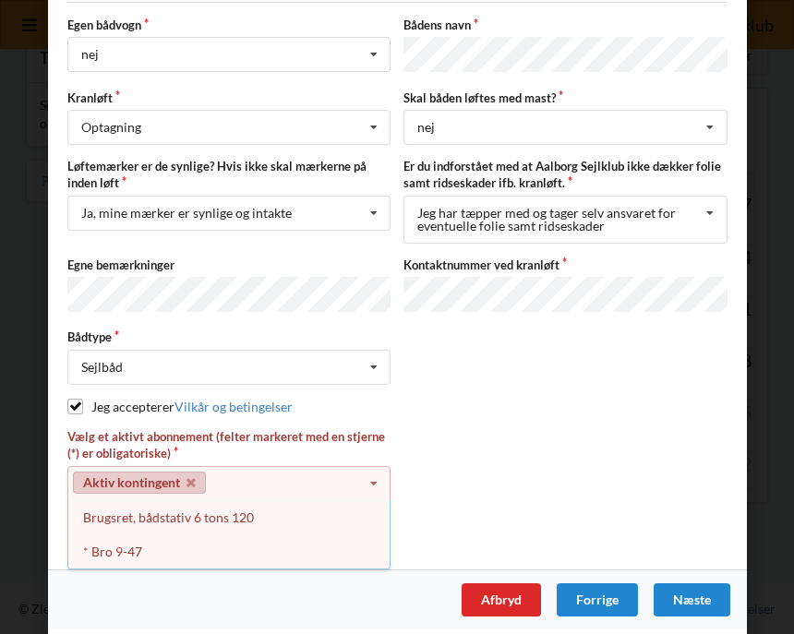
click at [703, 590] on div "Næste" at bounding box center [692, 600] width 77 height 33
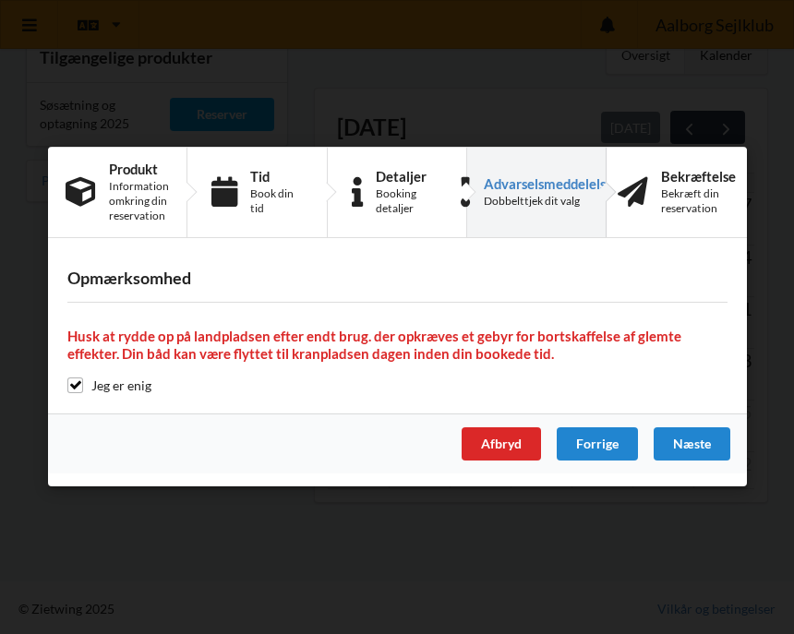
click at [704, 441] on div "Næste" at bounding box center [692, 444] width 77 height 33
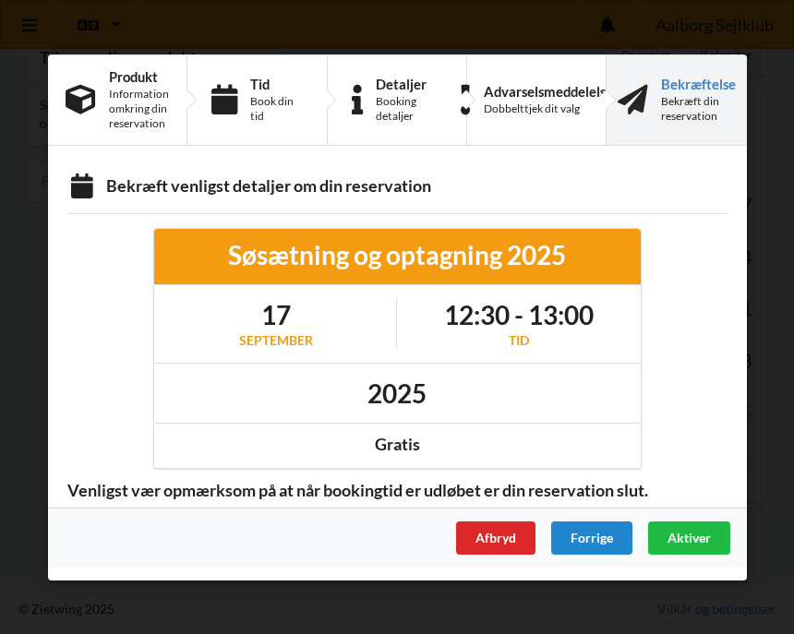
click at [702, 537] on span "Aktiver" at bounding box center [689, 537] width 43 height 16
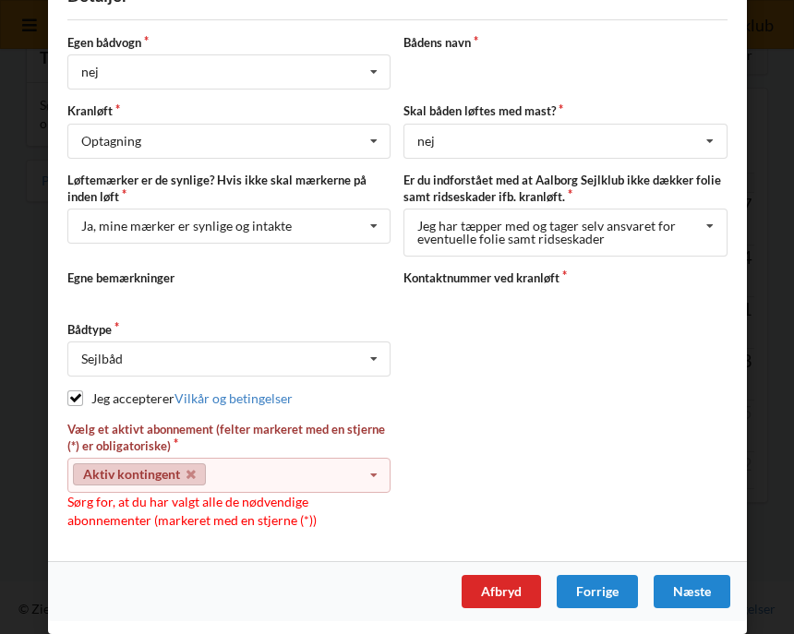
scroll to position [166, 0]
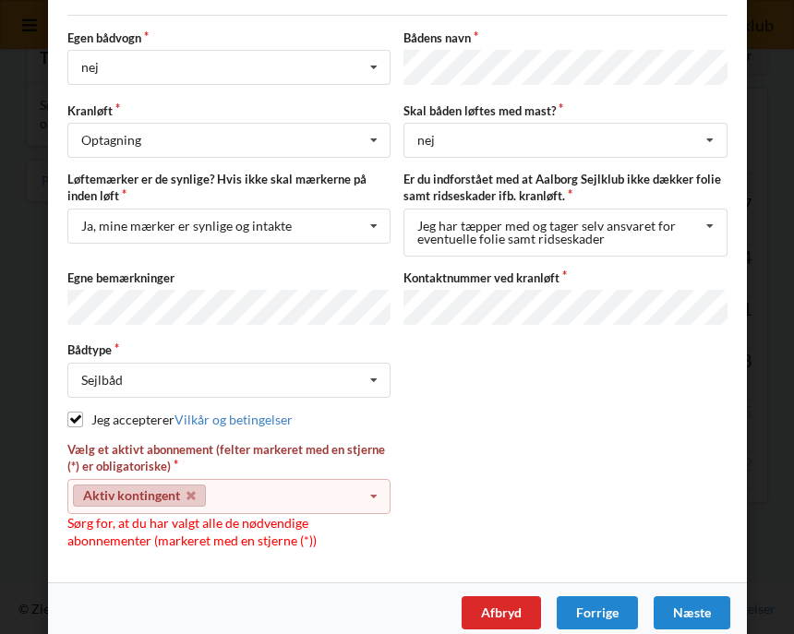
click at [366, 485] on icon at bounding box center [373, 497] width 28 height 34
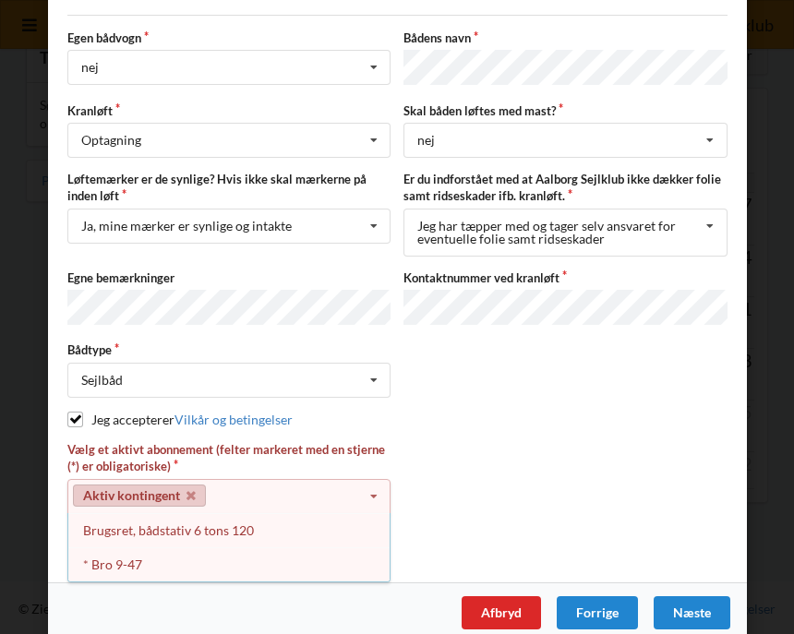
click at [127, 564] on div "* Bro 9-47" at bounding box center [228, 565] width 321 height 34
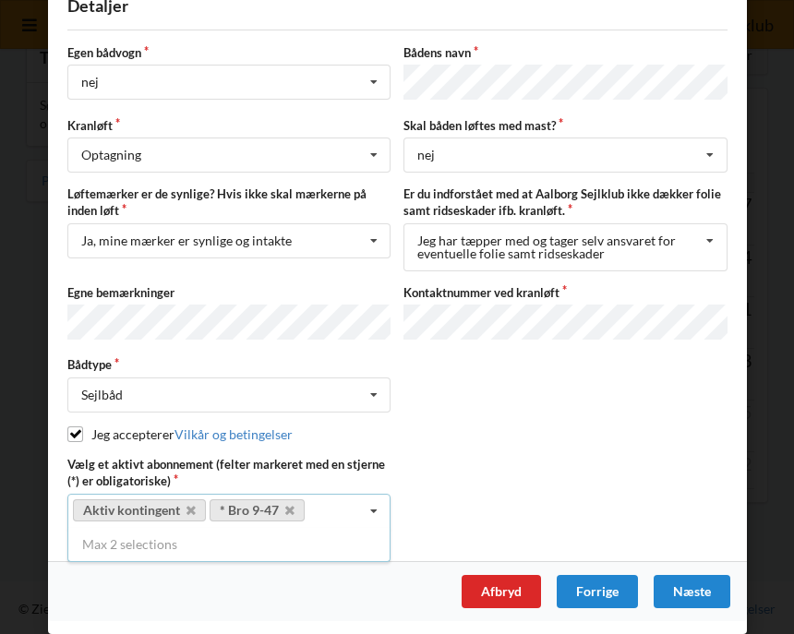
scroll to position [144, 0]
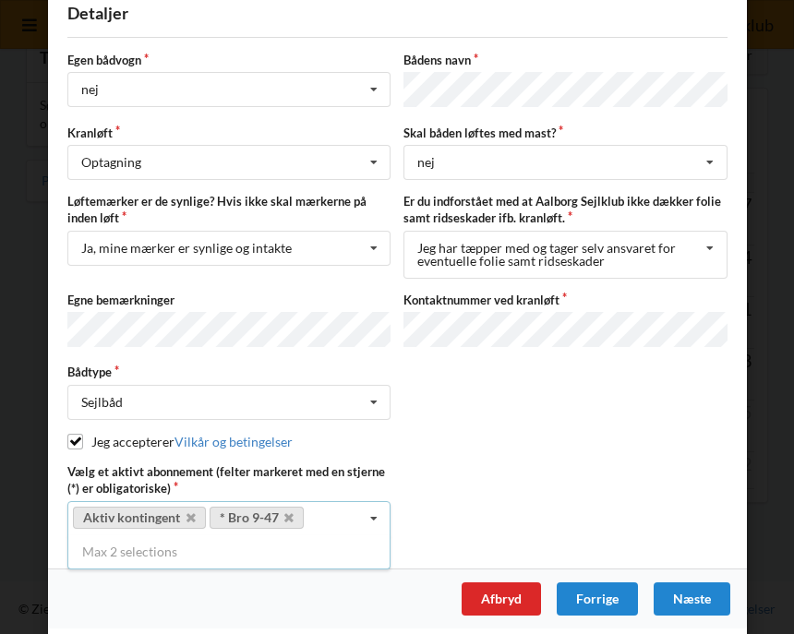
click at [694, 588] on div "Næste" at bounding box center [692, 599] width 77 height 33
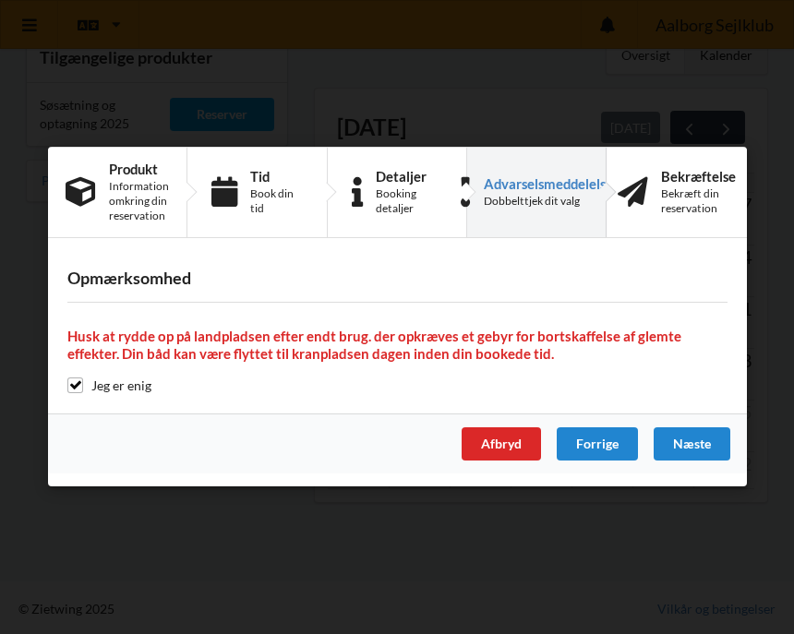
click at [702, 443] on div "Næste" at bounding box center [692, 444] width 77 height 33
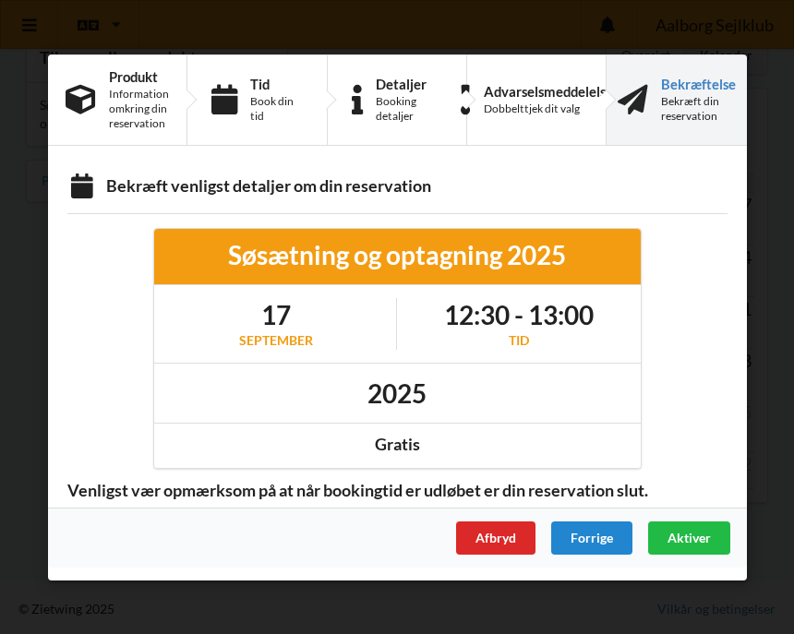
click at [687, 535] on span "Aktiver" at bounding box center [689, 537] width 43 height 16
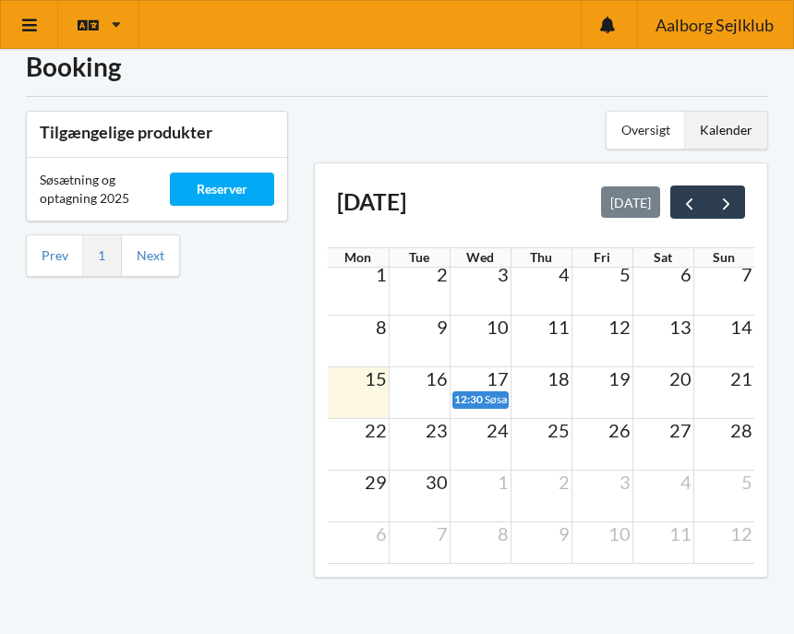
scroll to position [4, 0]
